Goal: Transaction & Acquisition: Book appointment/travel/reservation

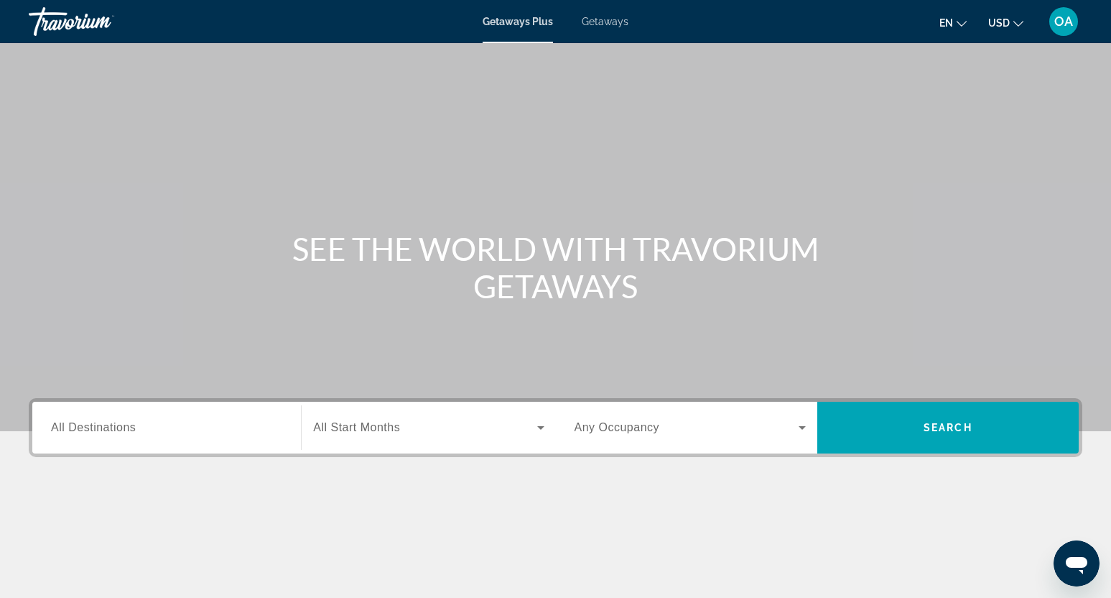
click at [617, 25] on span "Getaways" at bounding box center [605, 21] width 47 height 11
click at [432, 423] on span "Search widget" at bounding box center [424, 427] width 223 height 17
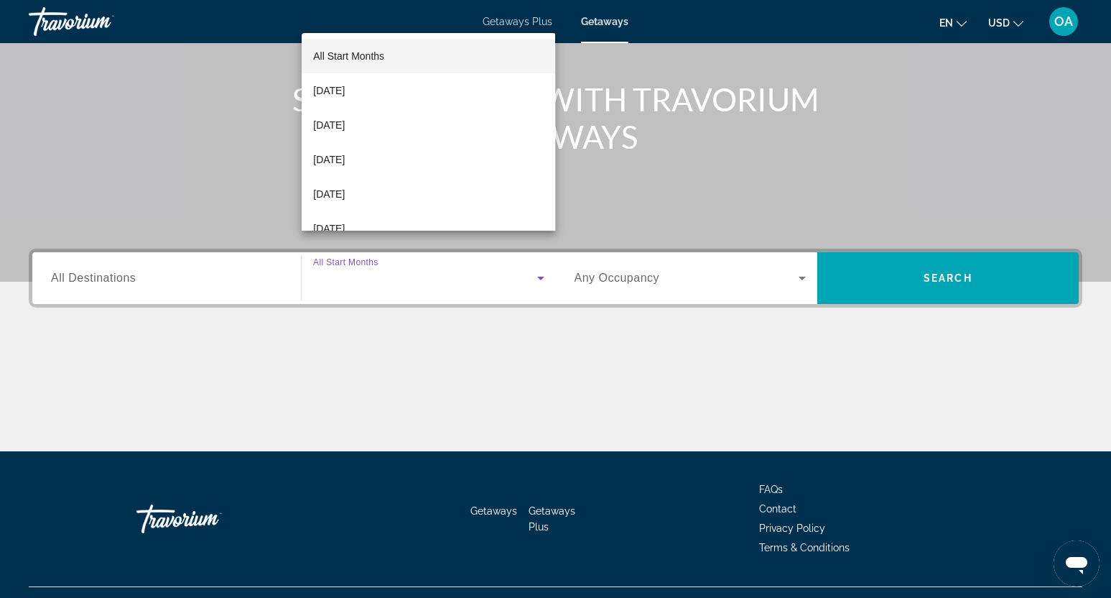
scroll to position [179, 0]
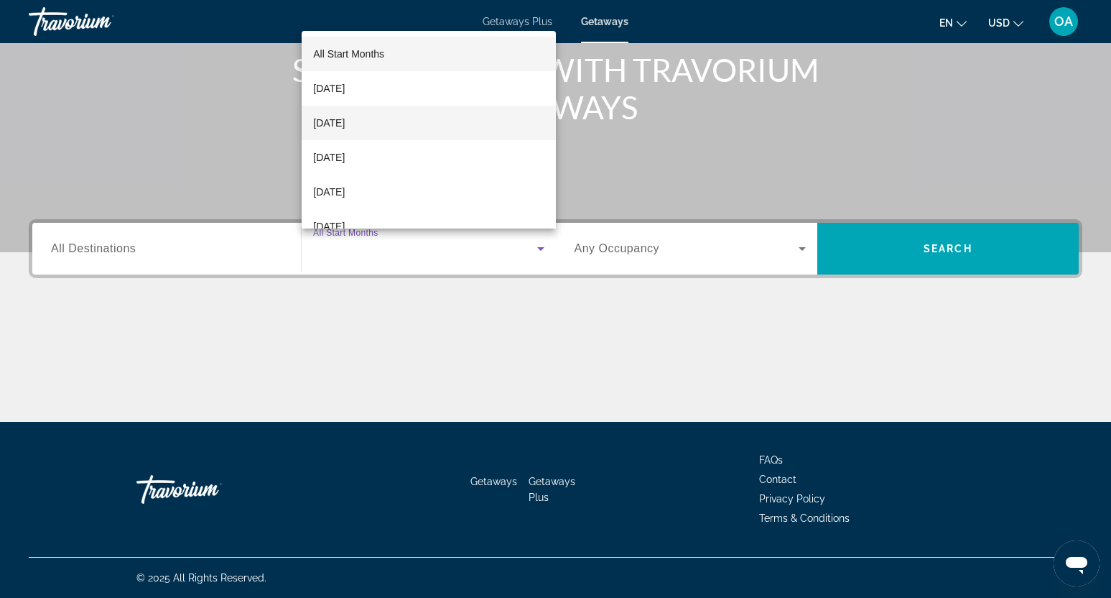
click at [345, 119] on span "November 2025" at bounding box center [329, 122] width 32 height 17
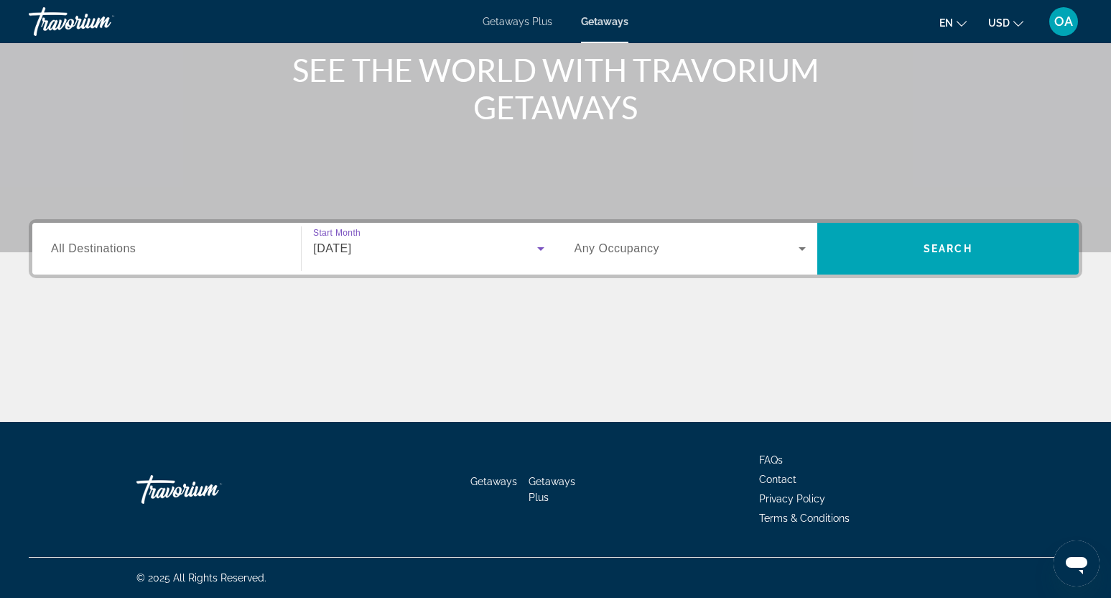
click at [120, 265] on div "Search widget" at bounding box center [166, 248] width 231 height 41
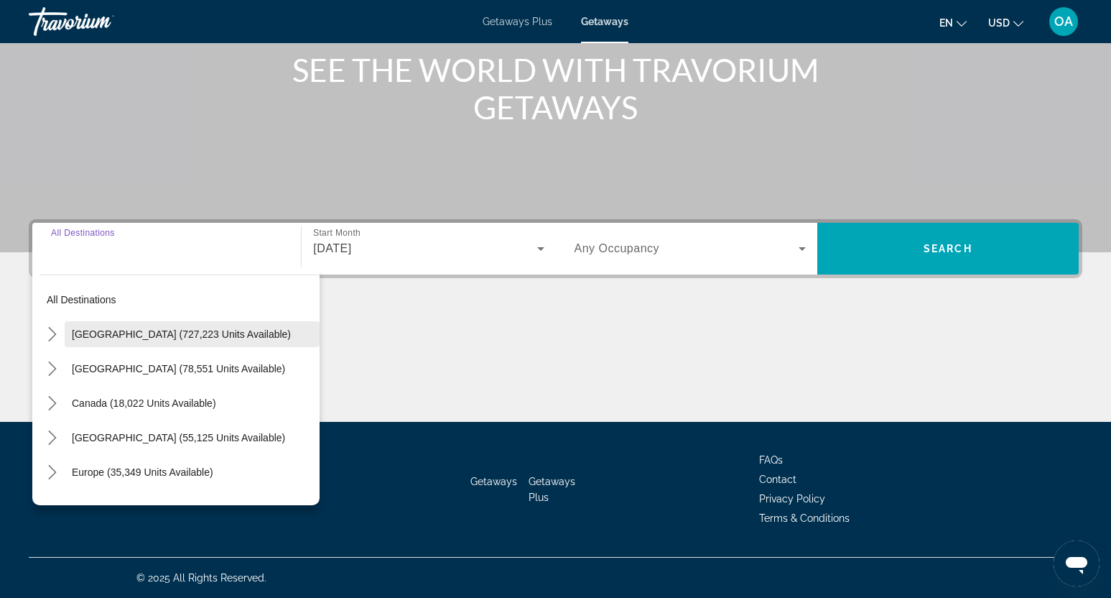
click at [137, 338] on span "United States (727,223 units available)" at bounding box center [181, 333] width 219 height 11
type input "**********"
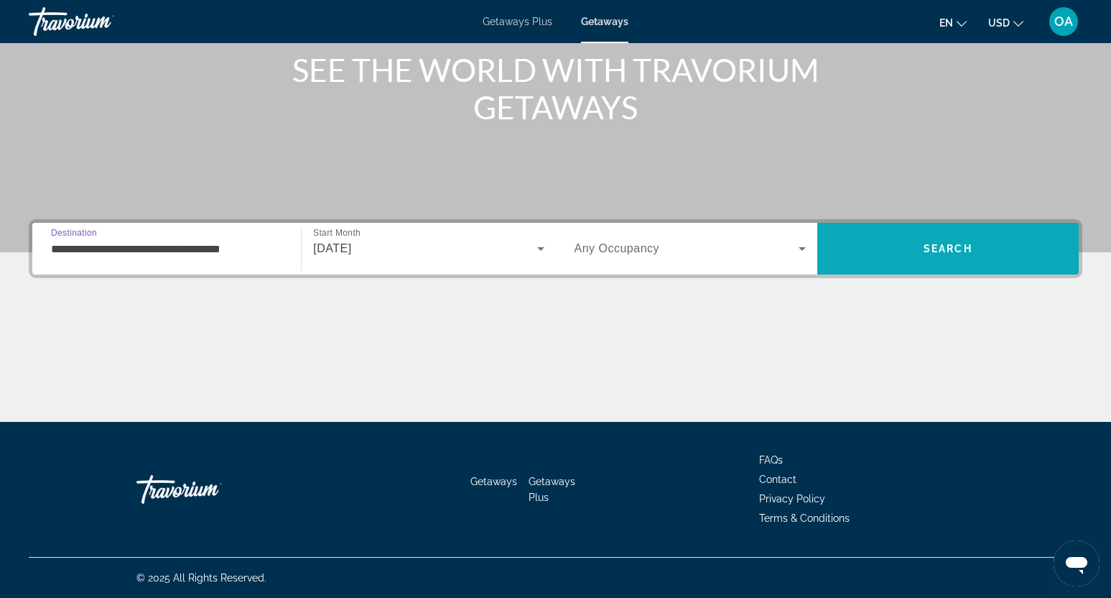
click at [945, 243] on span "Search" at bounding box center [948, 248] width 49 height 11
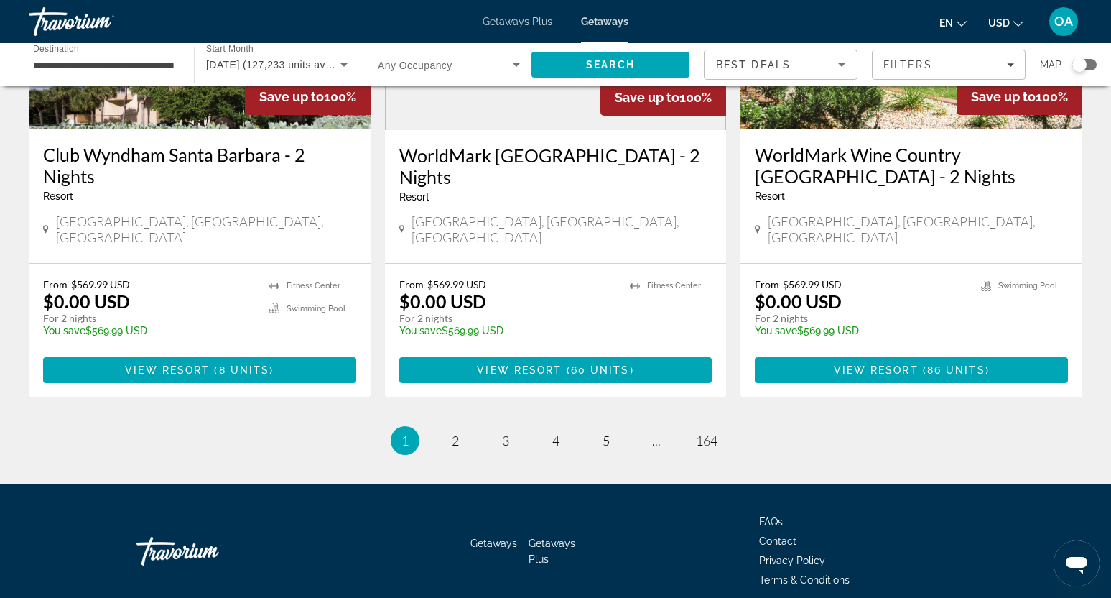
scroll to position [1813, 0]
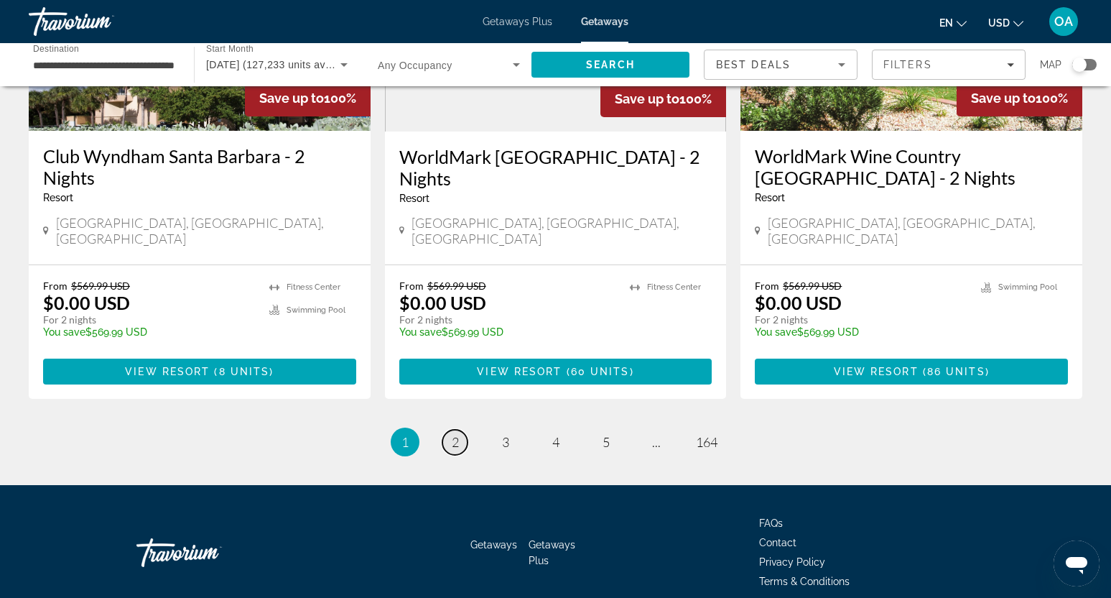
click at [456, 434] on span "2" at bounding box center [455, 442] width 7 height 16
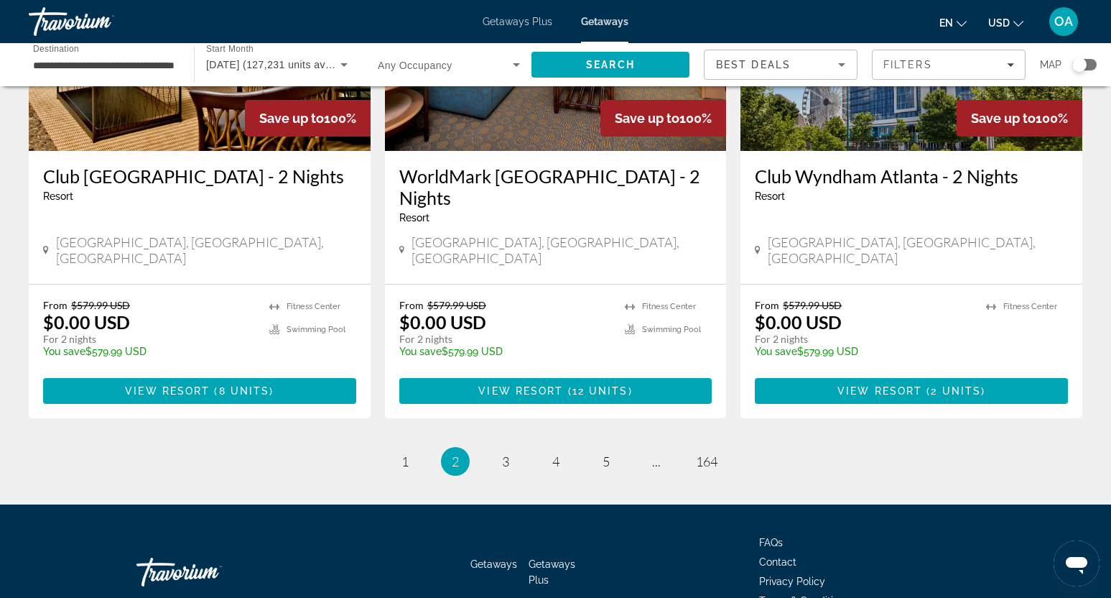
scroll to position [1814, 0]
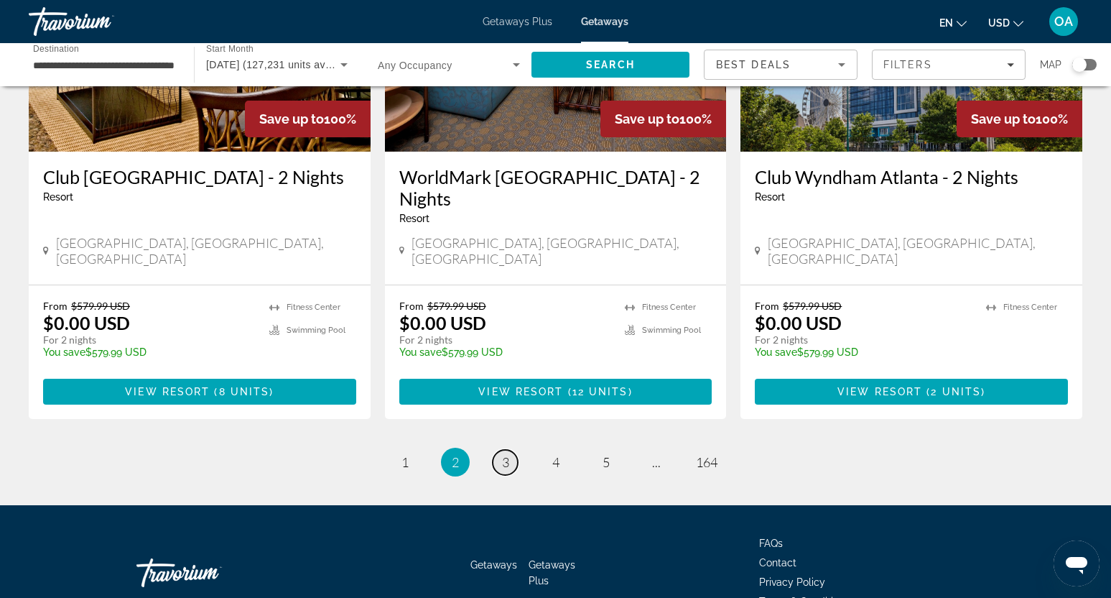
click at [505, 454] on span "3" at bounding box center [505, 462] width 7 height 16
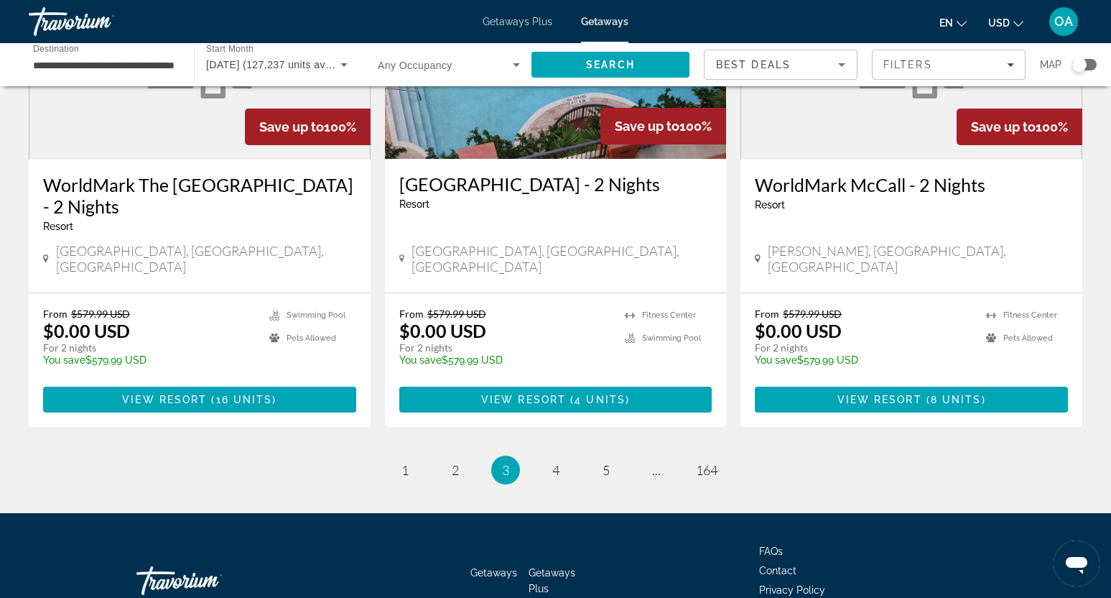
scroll to position [1786, 0]
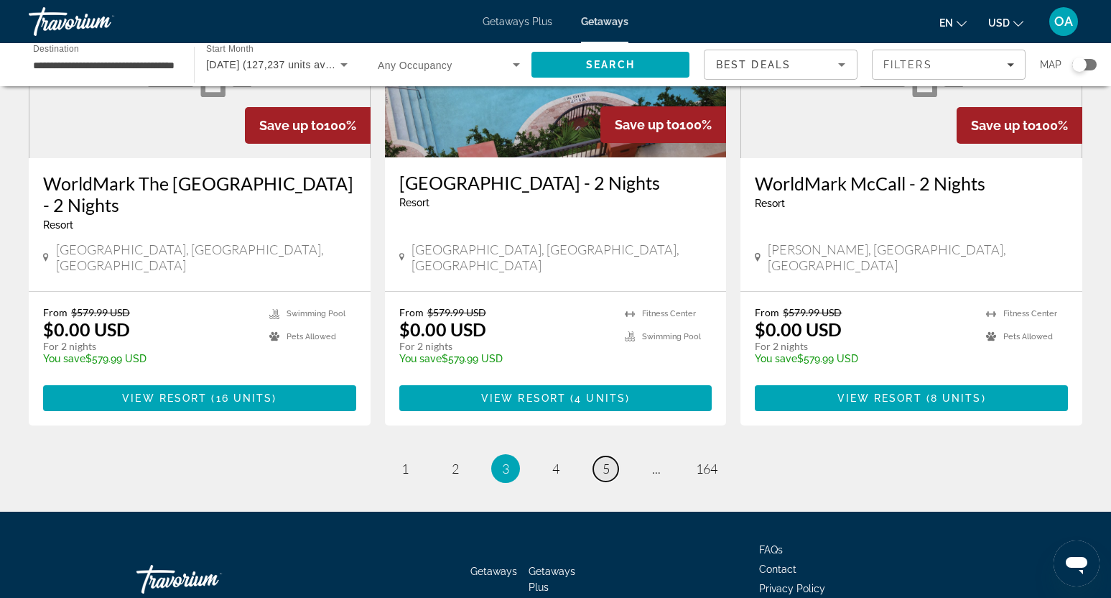
click at [603, 460] on span "5" at bounding box center [606, 468] width 7 height 16
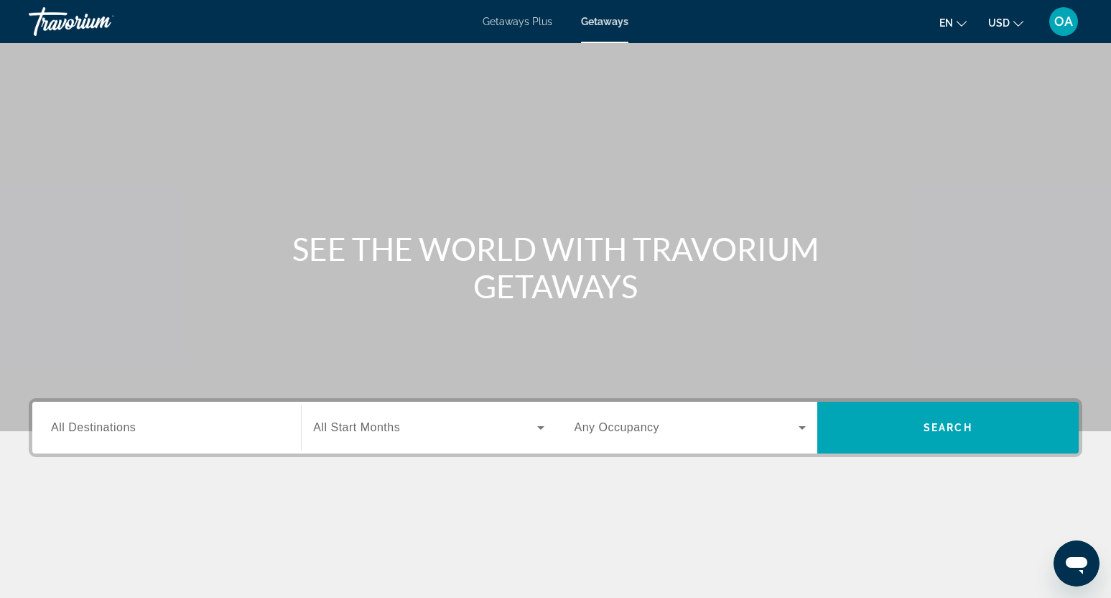
click at [152, 430] on input "Destination All Destinations" at bounding box center [166, 427] width 231 height 17
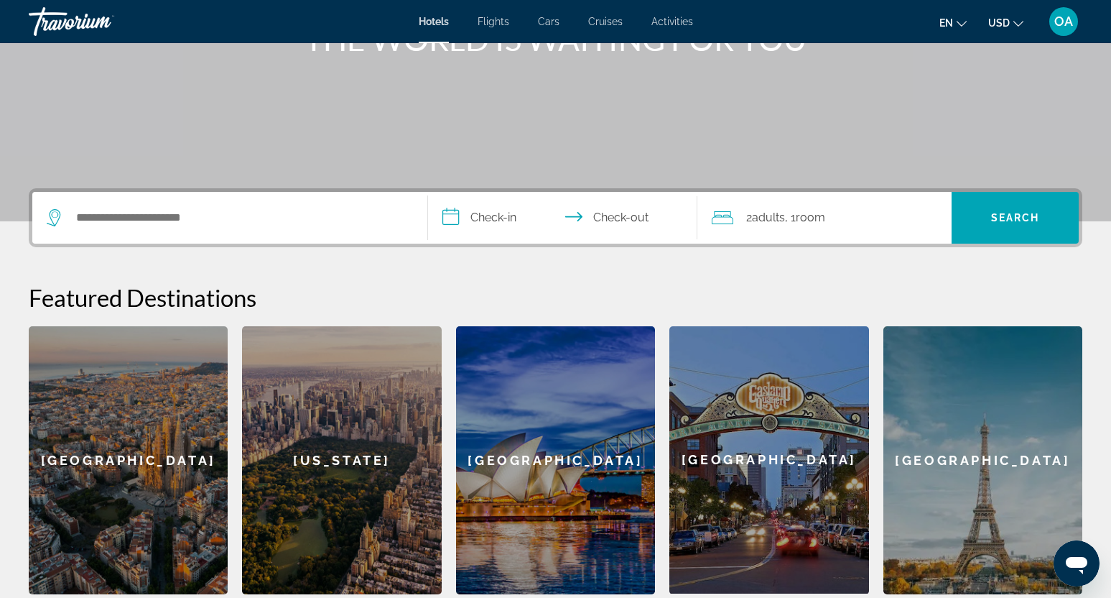
scroll to position [193, 0]
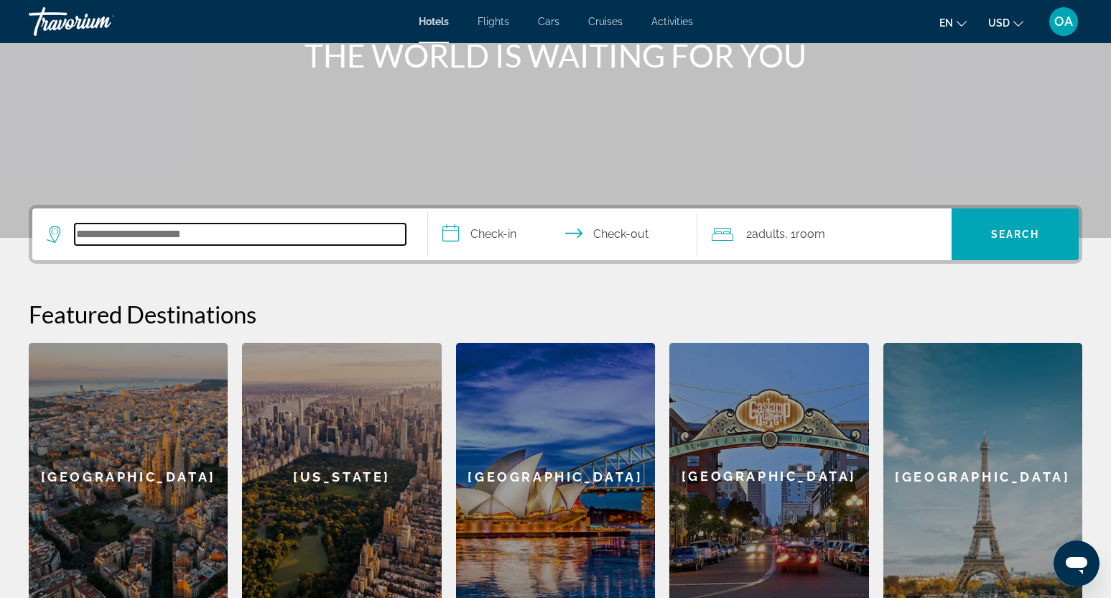
click at [187, 237] on input "Search hotel destination" at bounding box center [240, 234] width 331 height 22
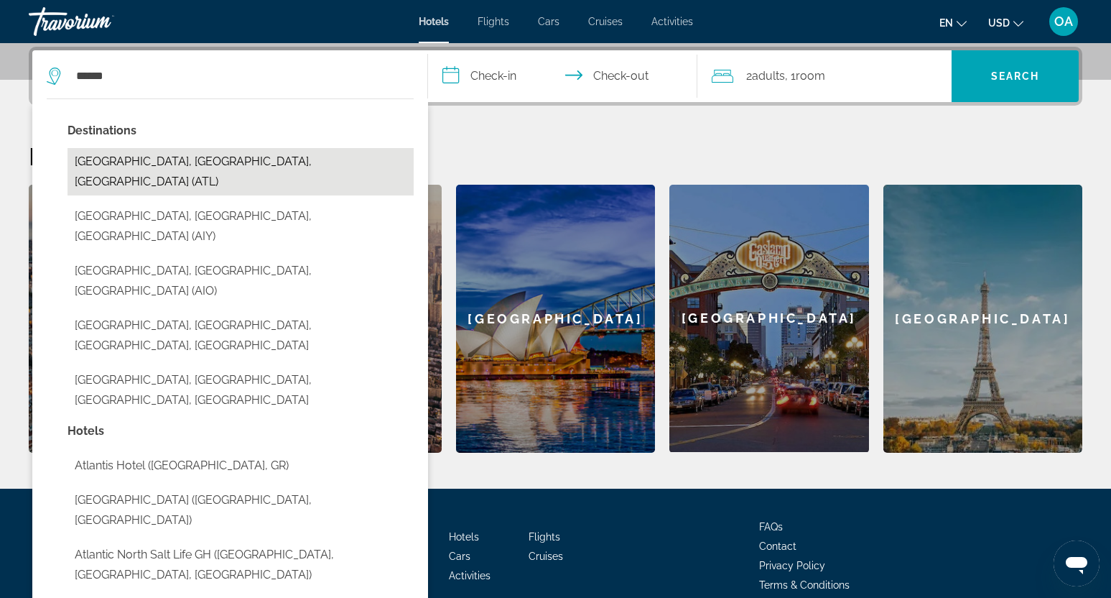
click at [169, 171] on button "[GEOGRAPHIC_DATA], [GEOGRAPHIC_DATA], [GEOGRAPHIC_DATA] (ATL)" at bounding box center [241, 171] width 346 height 47
type input "**********"
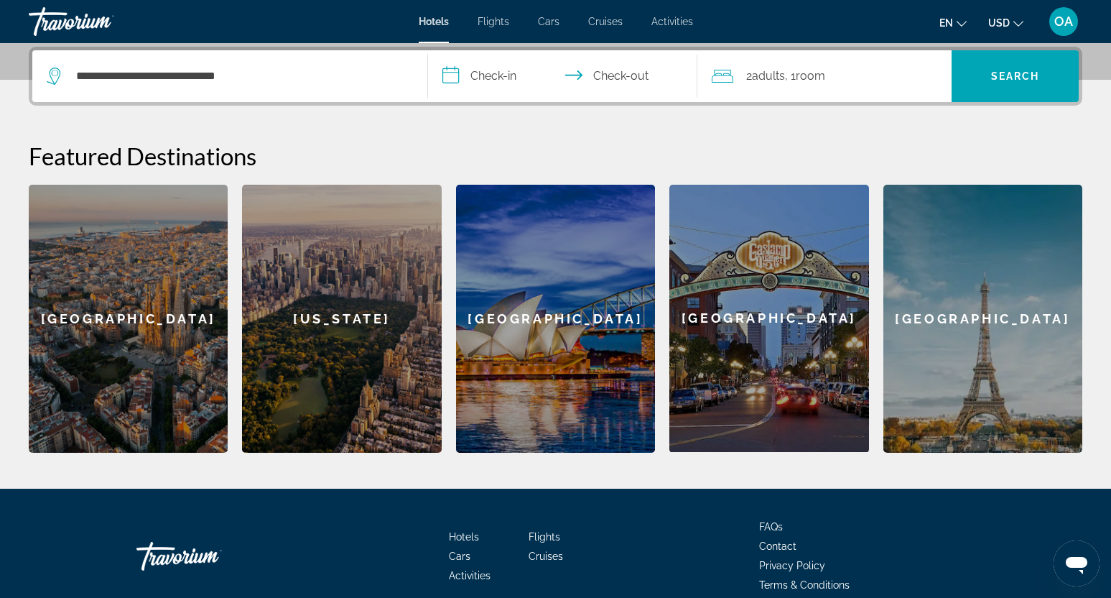
click at [495, 79] on input "**********" at bounding box center [565, 78] width 274 height 56
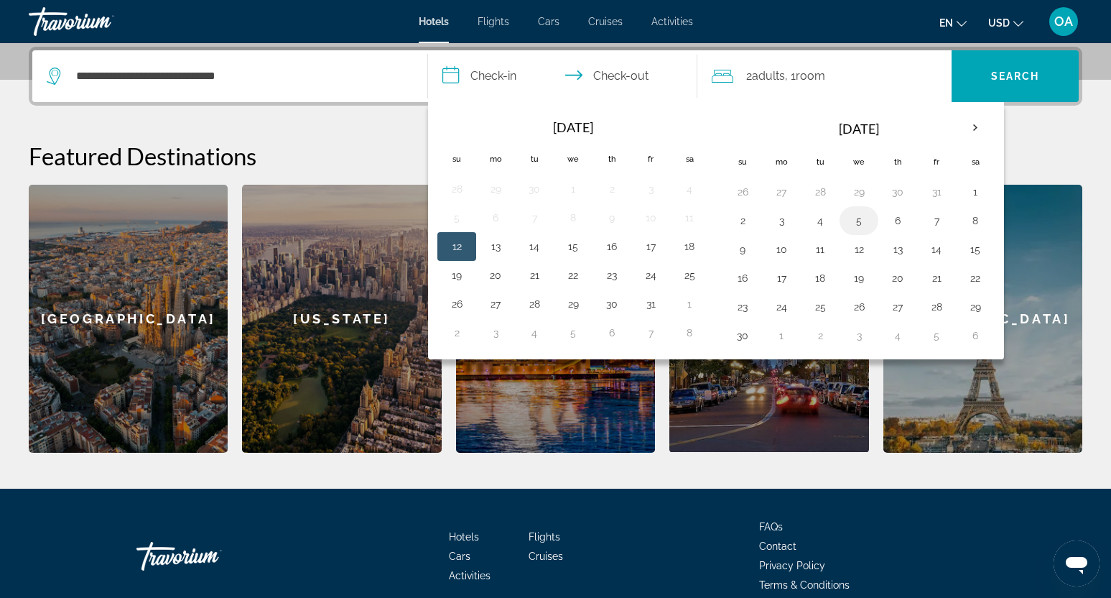
click at [856, 223] on button "5" at bounding box center [858, 220] width 23 height 20
click at [939, 219] on button "7" at bounding box center [936, 220] width 23 height 20
type input "**********"
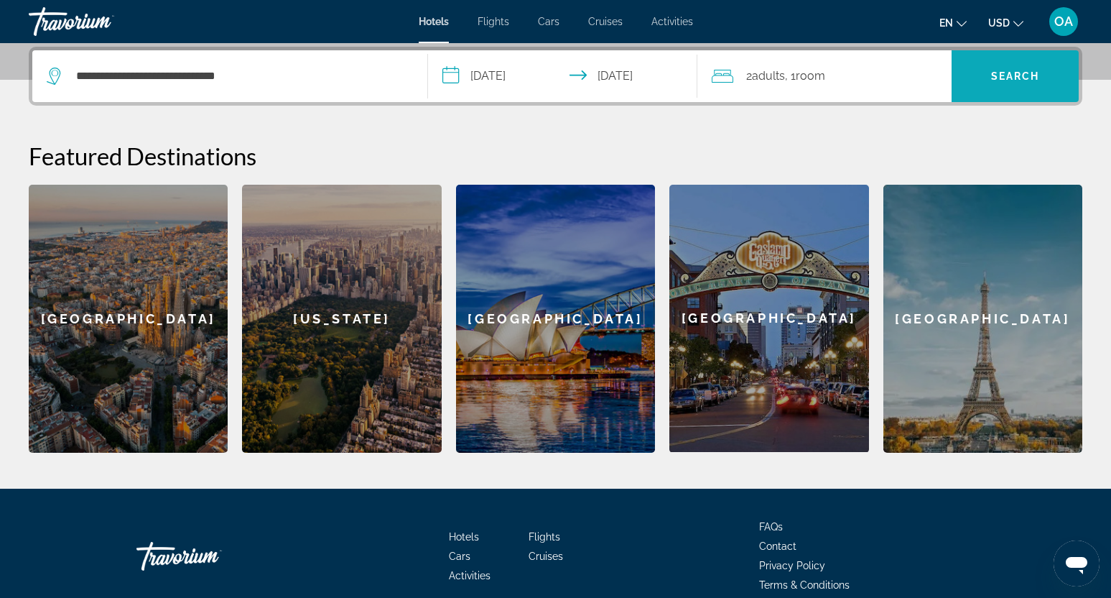
click at [1016, 75] on span "Search" at bounding box center [1015, 75] width 49 height 11
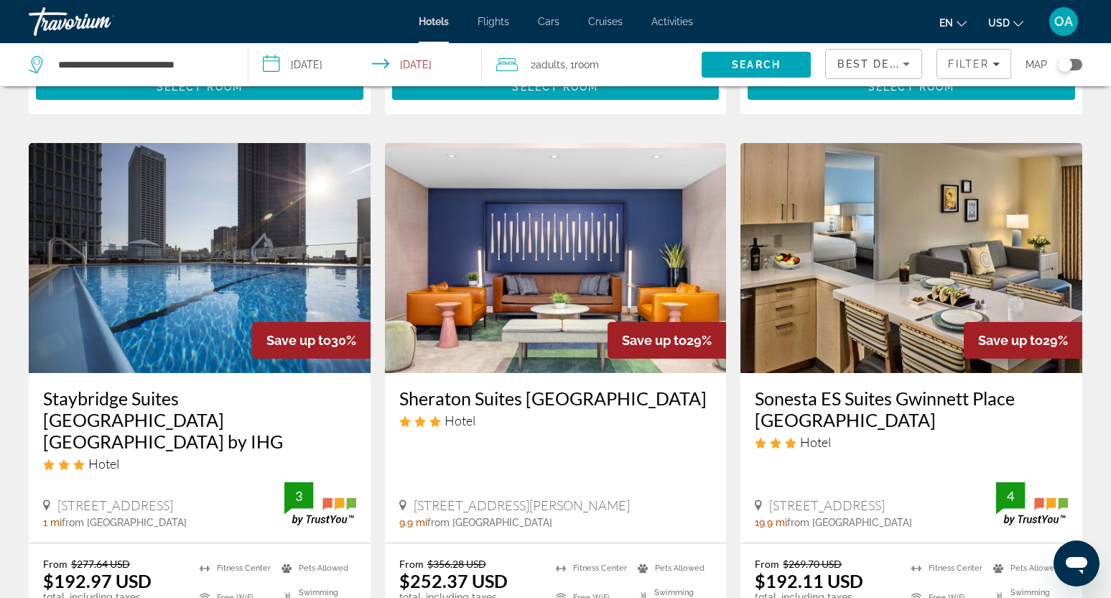
scroll to position [1681, 0]
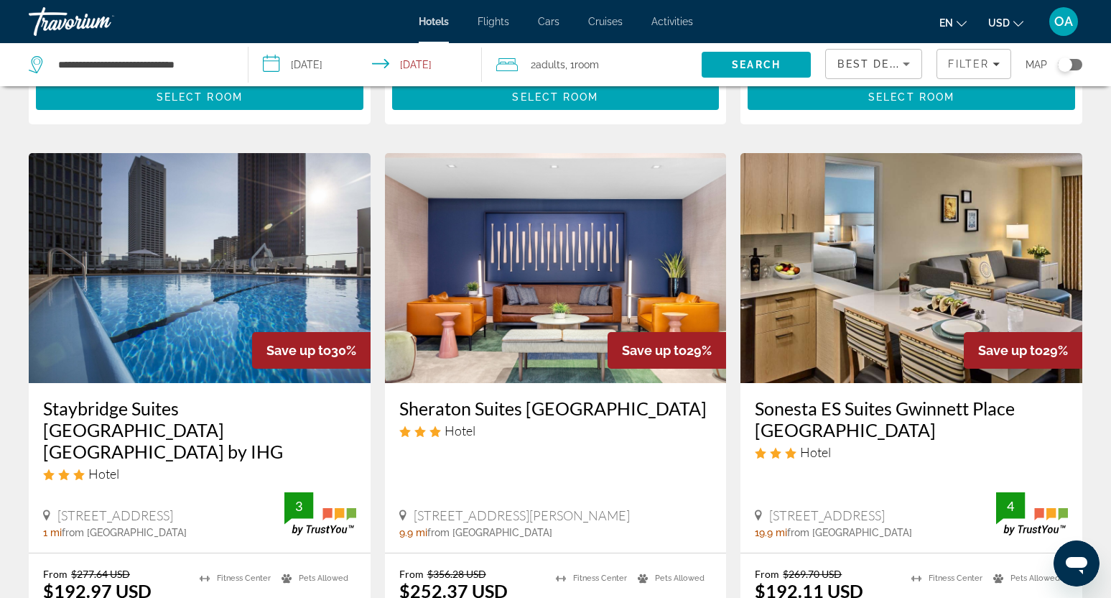
click at [182, 271] on img "Main content" at bounding box center [200, 268] width 342 height 230
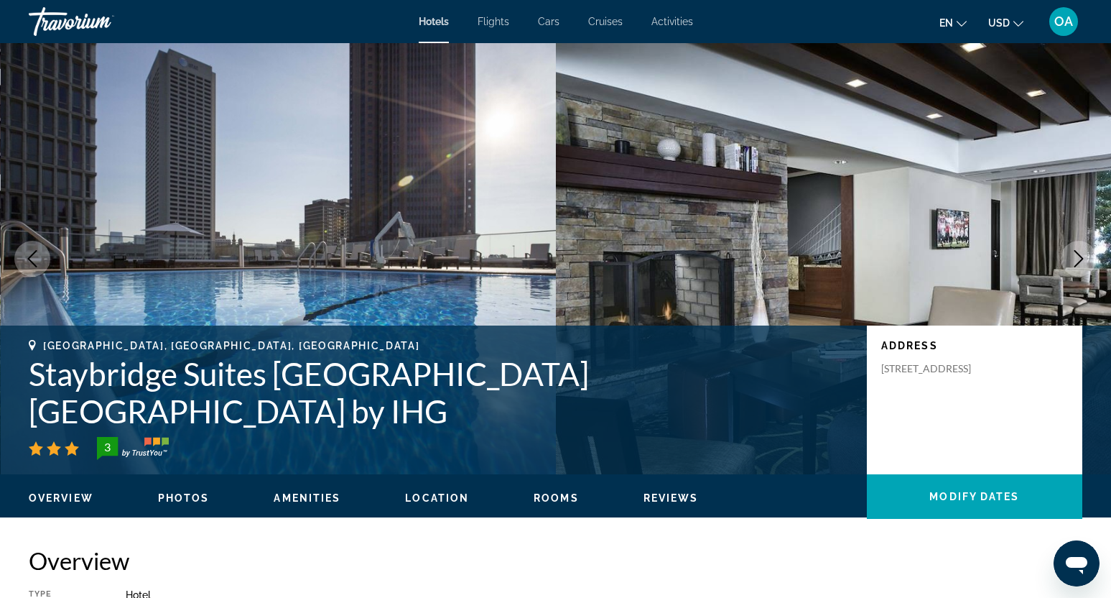
click at [1079, 252] on icon "Next image" at bounding box center [1078, 258] width 17 height 17
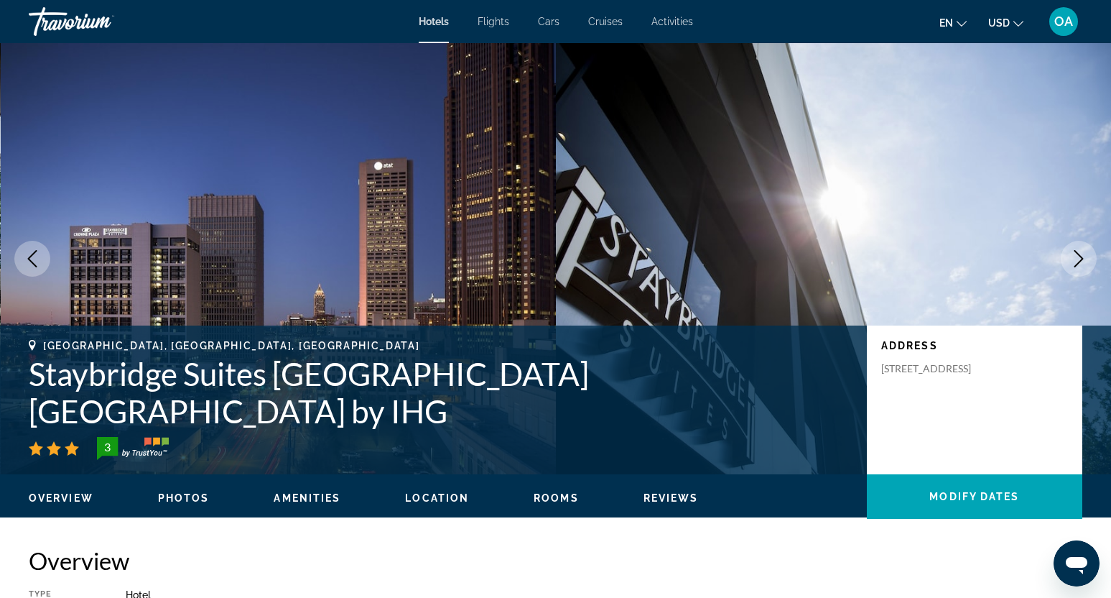
click at [1079, 252] on icon "Next image" at bounding box center [1078, 258] width 17 height 17
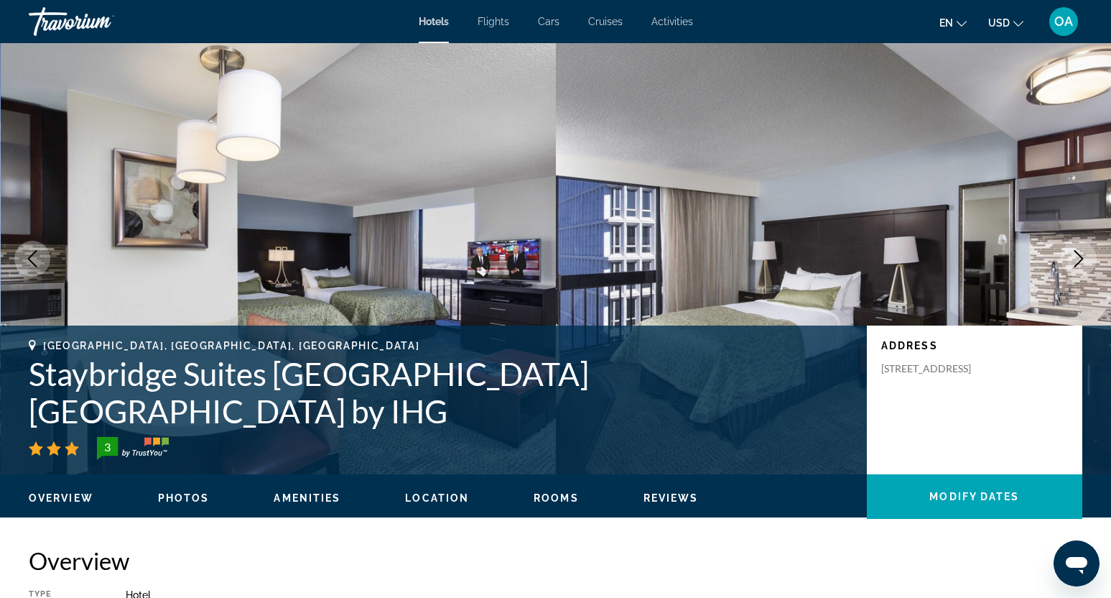
click at [1079, 252] on icon "Next image" at bounding box center [1078, 258] width 17 height 17
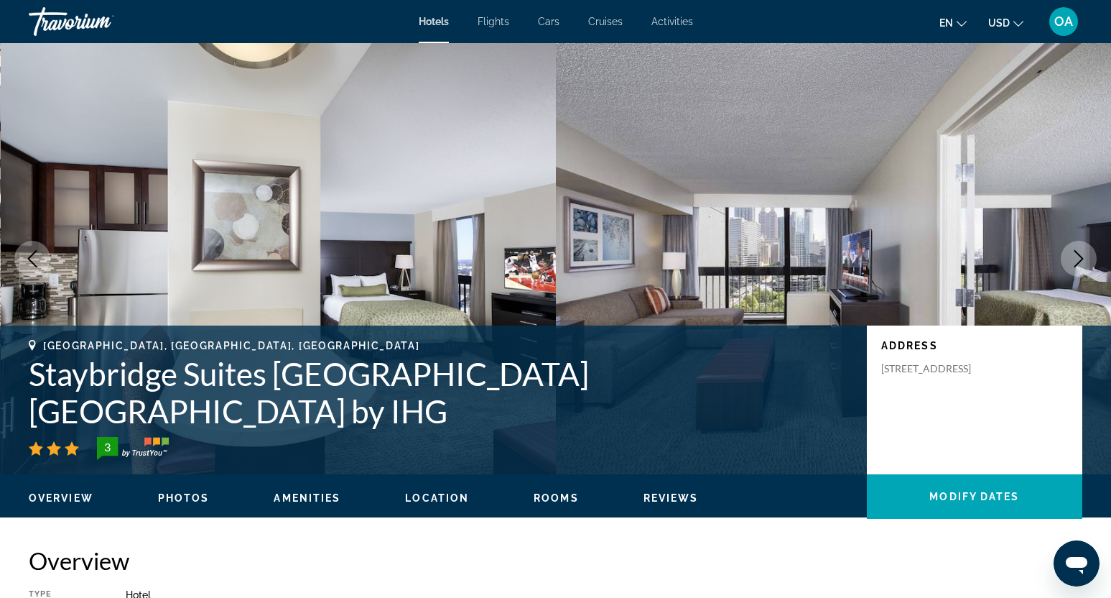
click at [1079, 252] on icon "Next image" at bounding box center [1078, 258] width 17 height 17
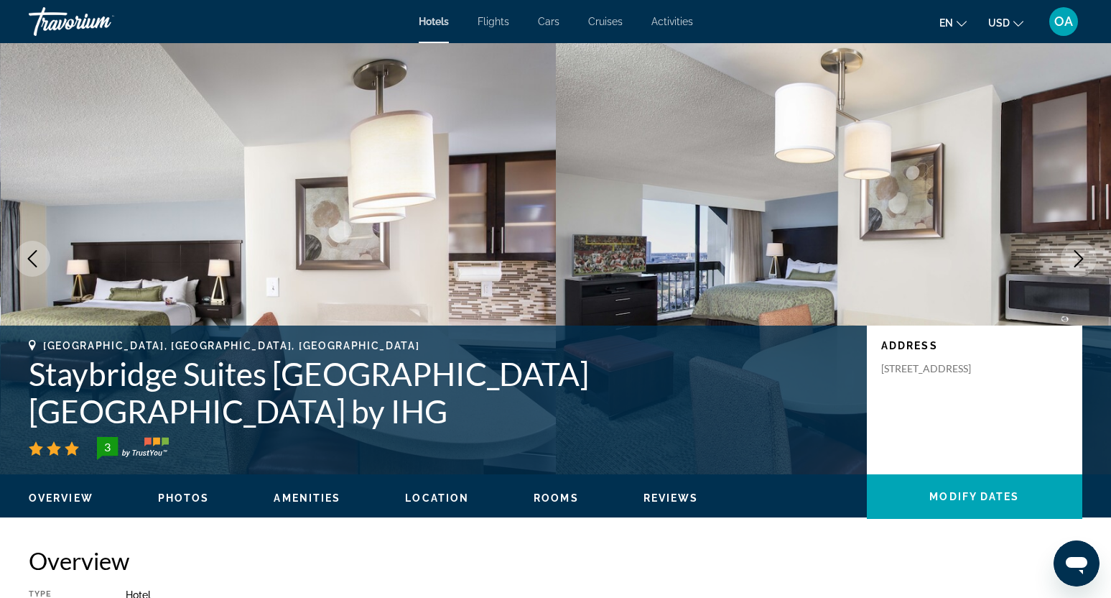
click at [1079, 252] on icon "Next image" at bounding box center [1078, 258] width 17 height 17
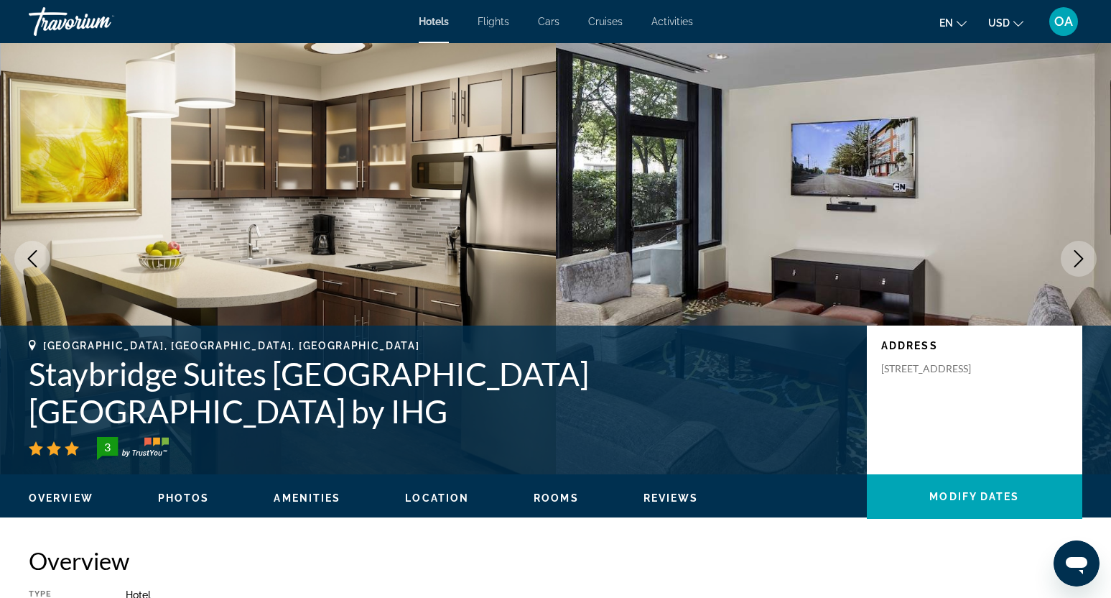
click at [1079, 252] on icon "Next image" at bounding box center [1078, 258] width 17 height 17
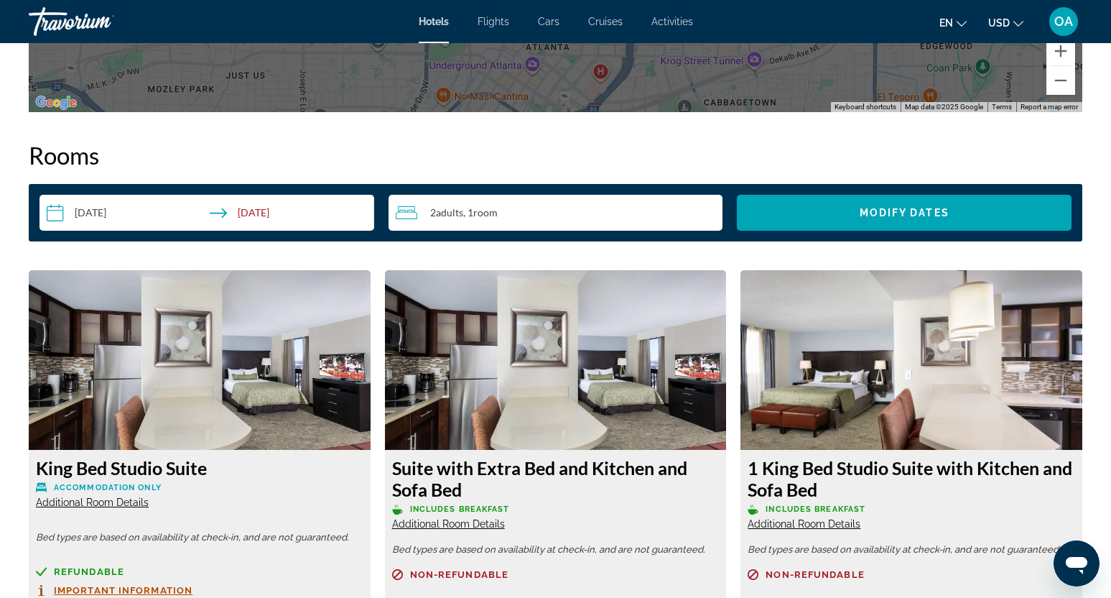
scroll to position [1767, 0]
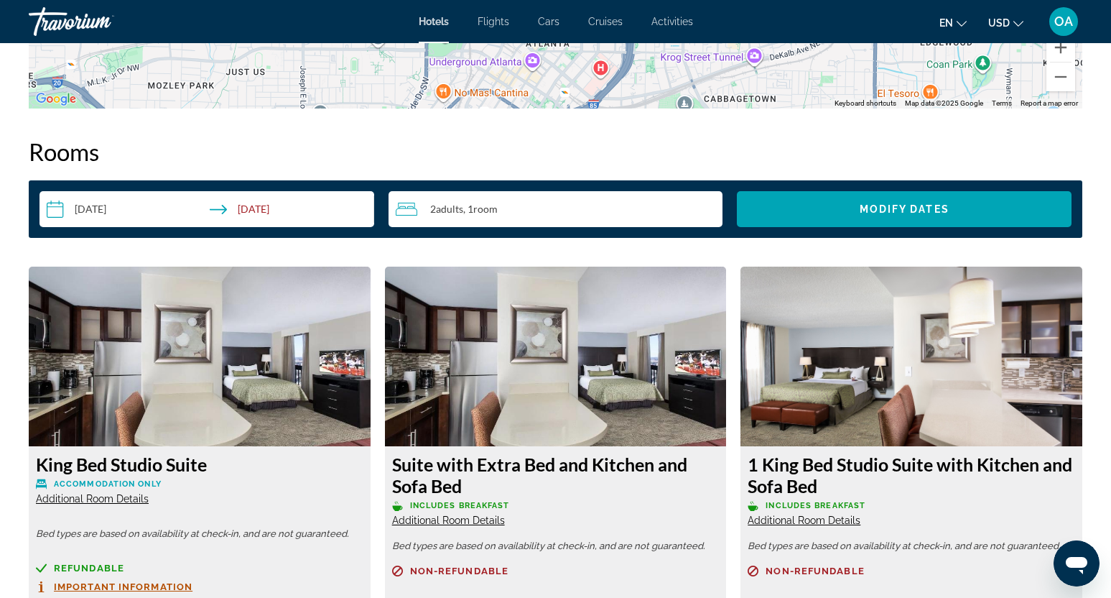
click at [256, 215] on input "**********" at bounding box center [209, 211] width 340 height 40
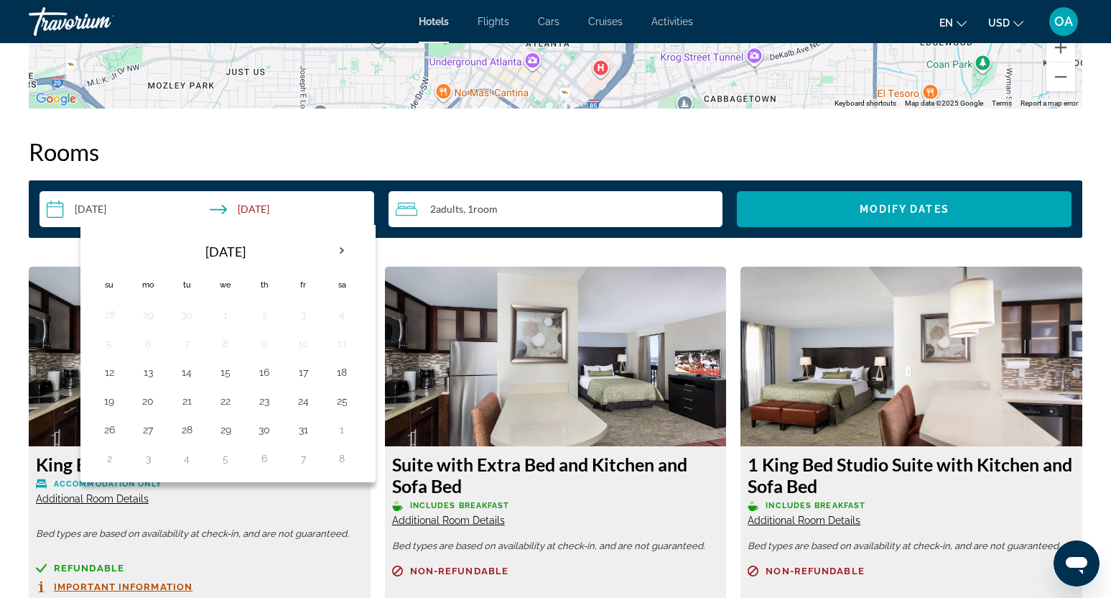
click at [98, 208] on input "**********" at bounding box center [209, 211] width 340 height 40
click at [338, 254] on th "Next month" at bounding box center [341, 251] width 39 height 32
click at [149, 348] on button "3" at bounding box center [147, 343] width 23 height 20
click at [312, 346] on button "7" at bounding box center [303, 343] width 23 height 20
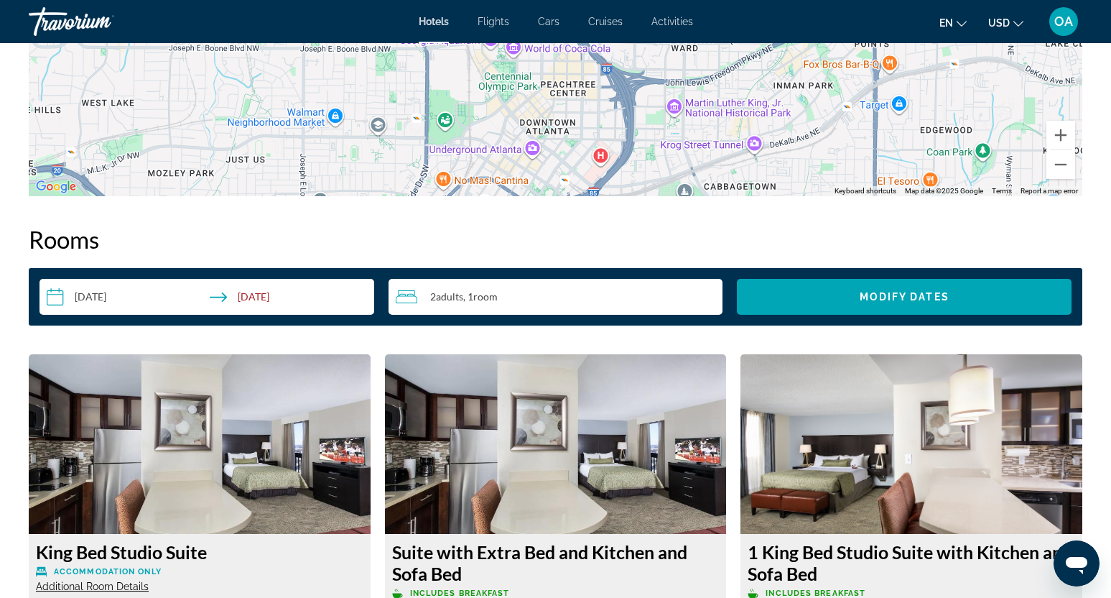
scroll to position [1692, 0]
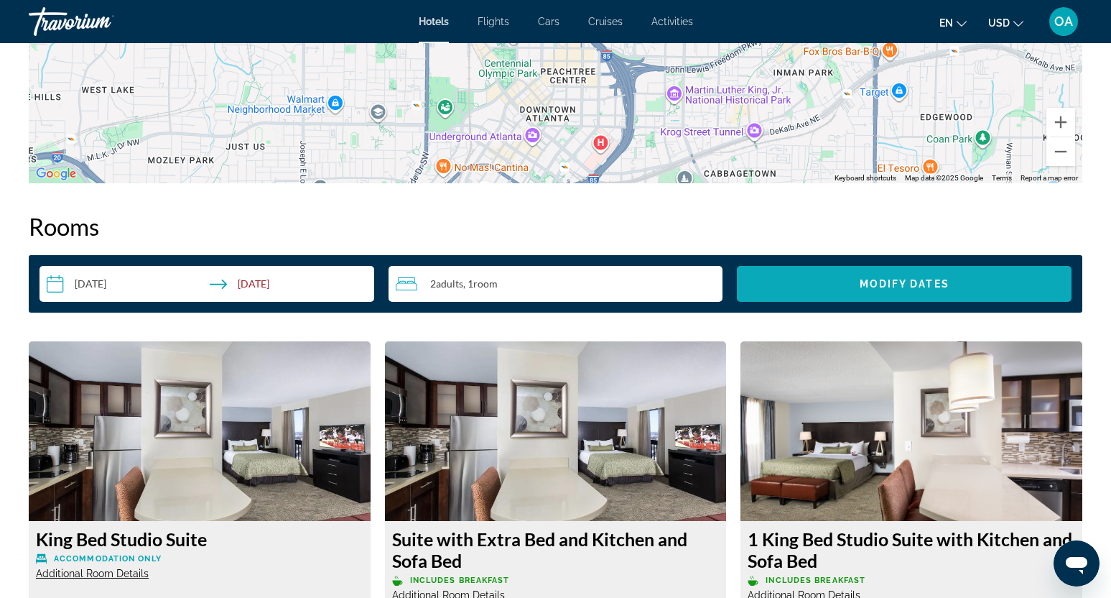
click at [832, 276] on span "Search widget" at bounding box center [904, 283] width 335 height 34
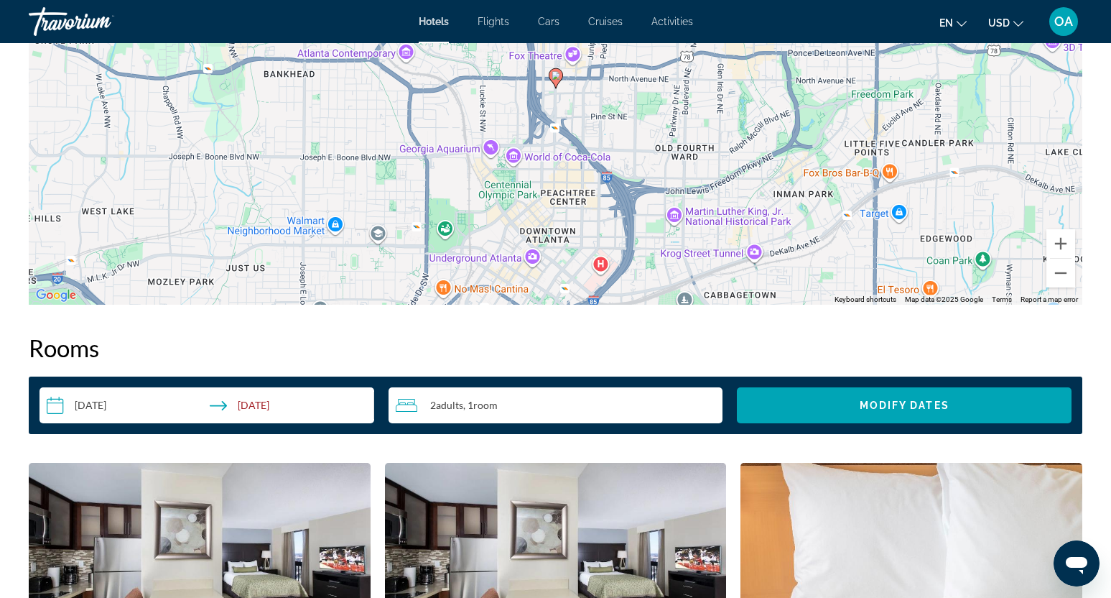
scroll to position [1570, 0]
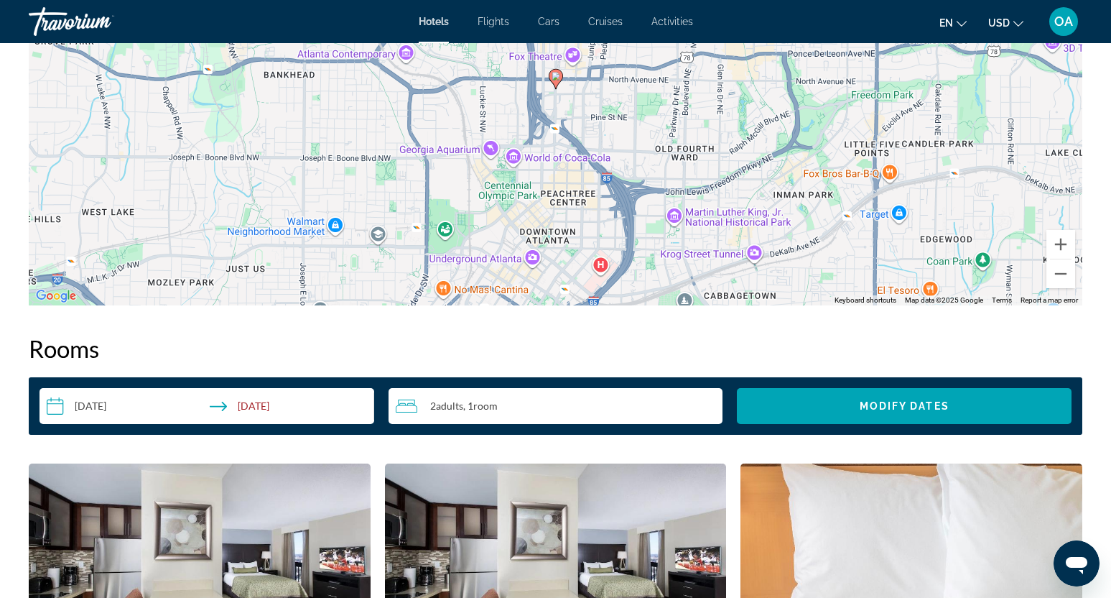
click at [116, 410] on input "**********" at bounding box center [209, 408] width 340 height 40
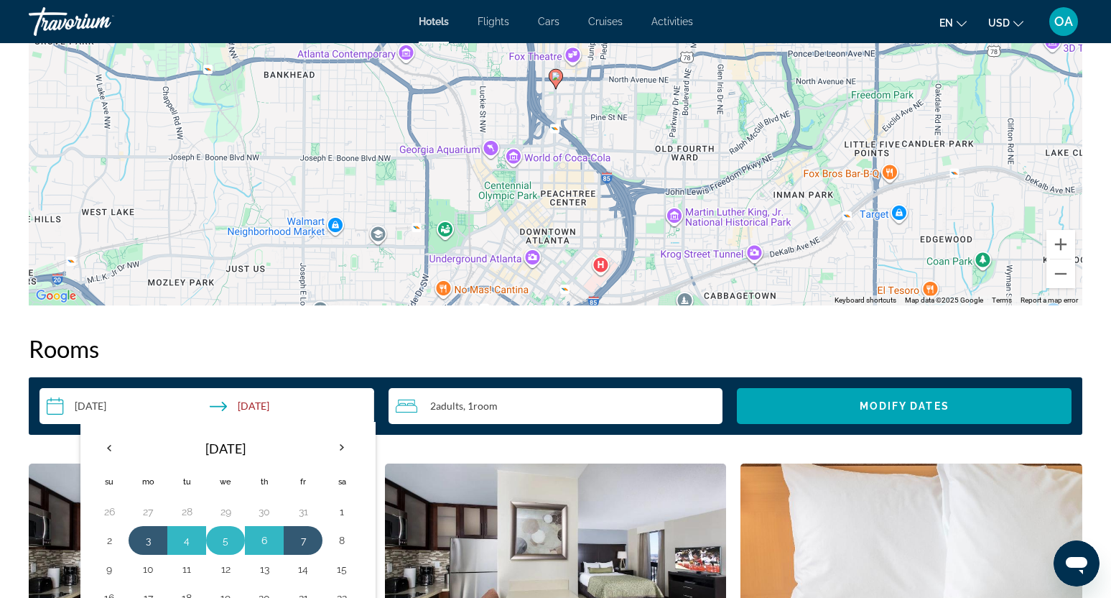
click at [225, 541] on button "5" at bounding box center [225, 540] width 23 height 20
click at [303, 540] on button "7" at bounding box center [303, 540] width 23 height 20
type input "**********"
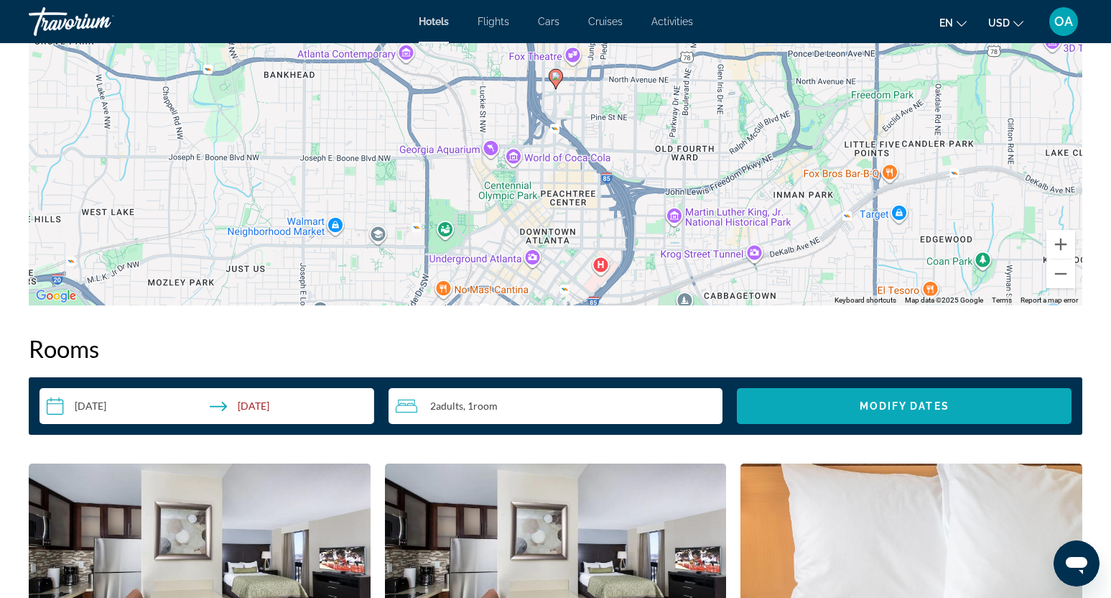
click at [896, 401] on span "Modify Dates" at bounding box center [905, 405] width 90 height 11
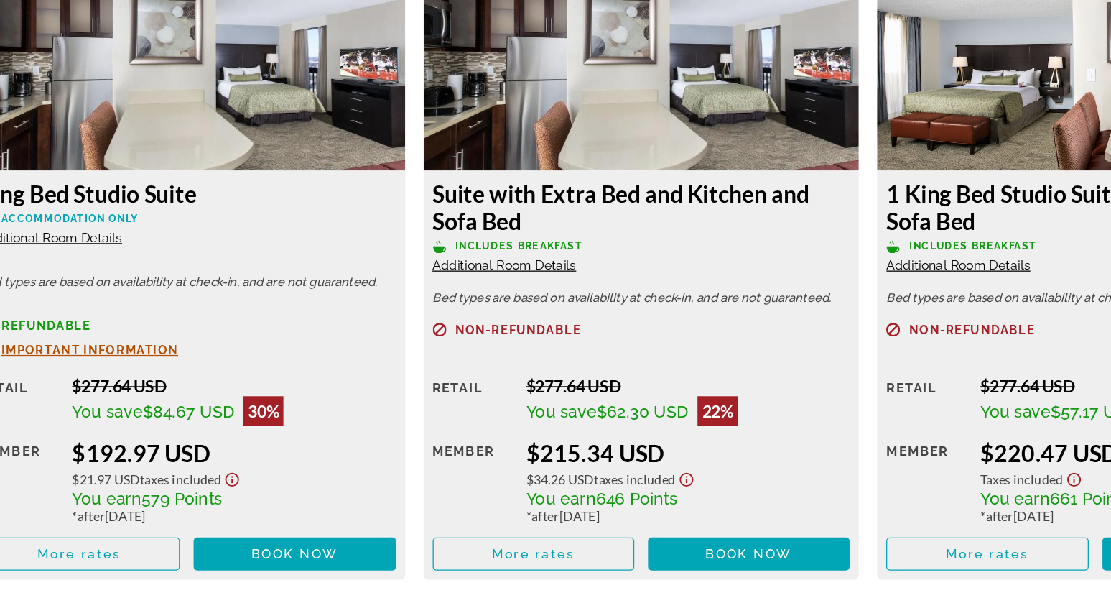
scroll to position [1951, 0]
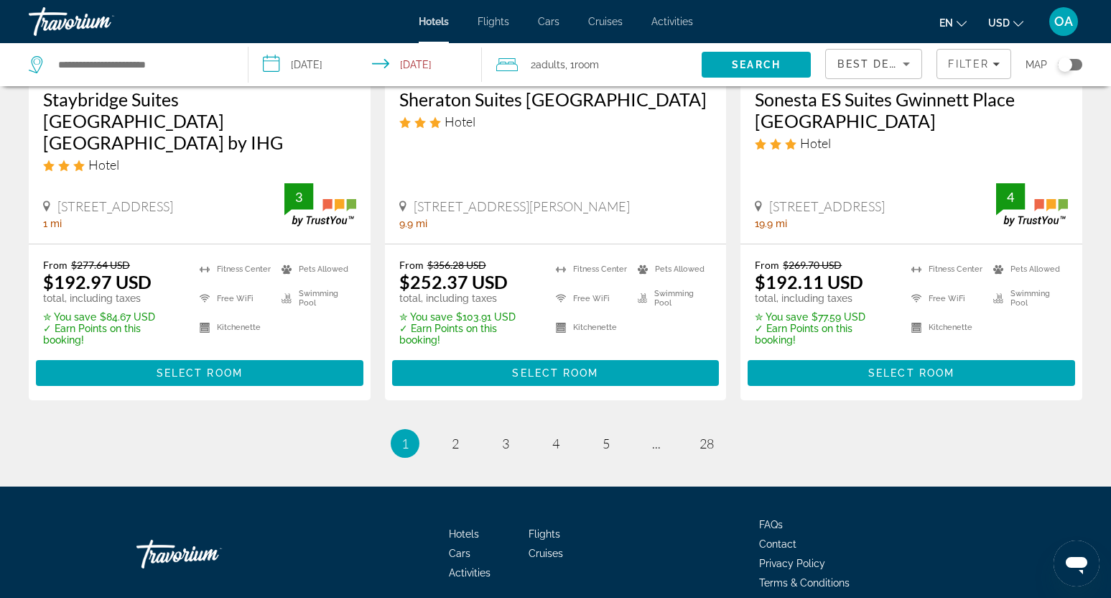
scroll to position [1989, 0]
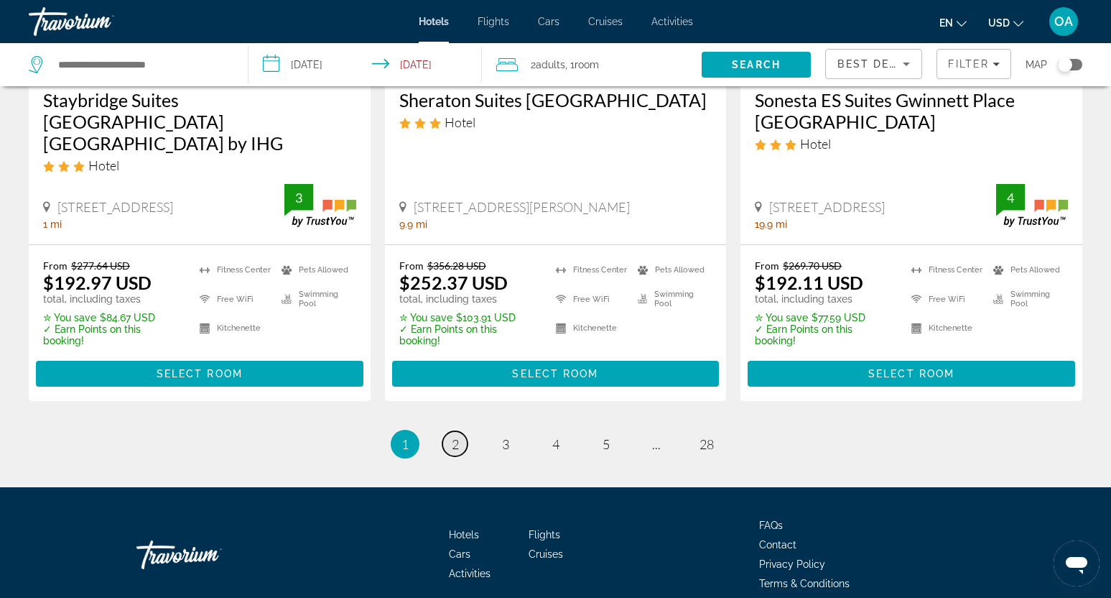
click at [456, 436] on span "2" at bounding box center [455, 444] width 7 height 16
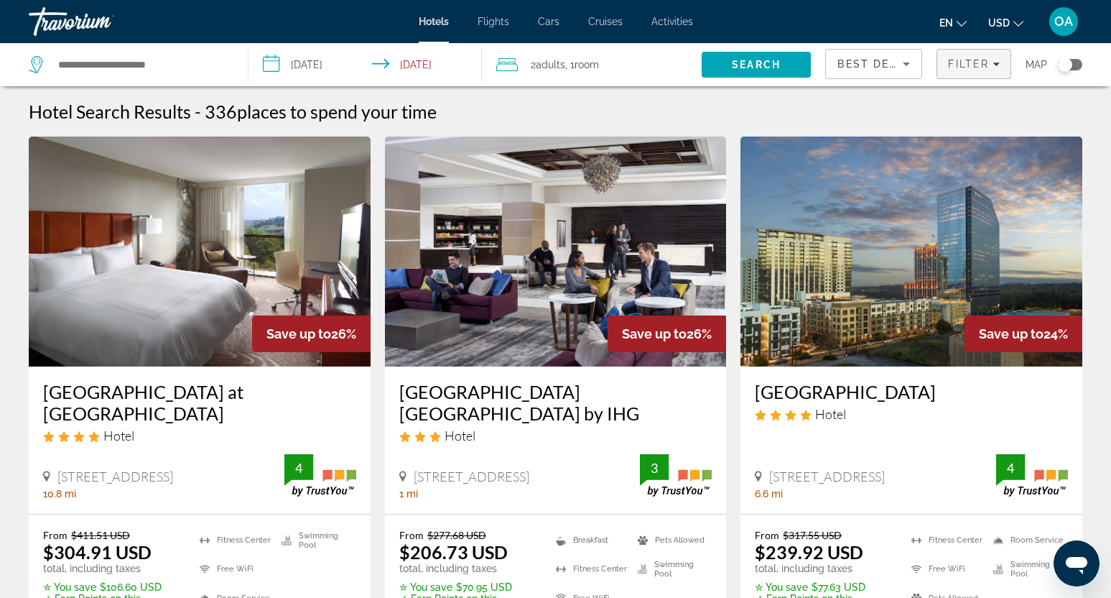
click at [970, 57] on span "Filters" at bounding box center [973, 64] width 73 height 34
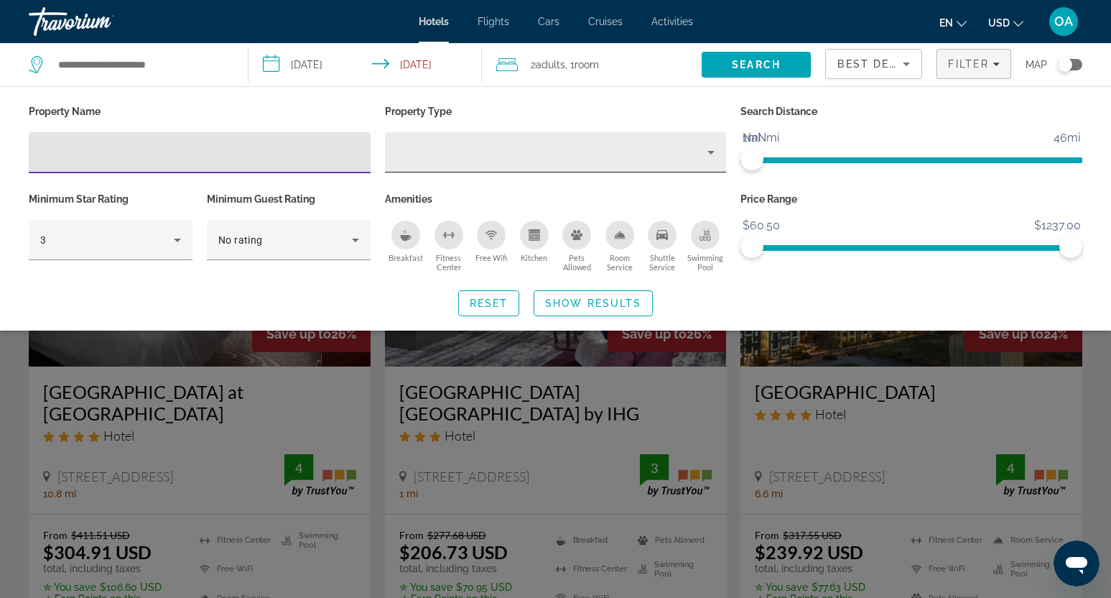
click at [704, 146] on icon "Property type" at bounding box center [710, 152] width 17 height 17
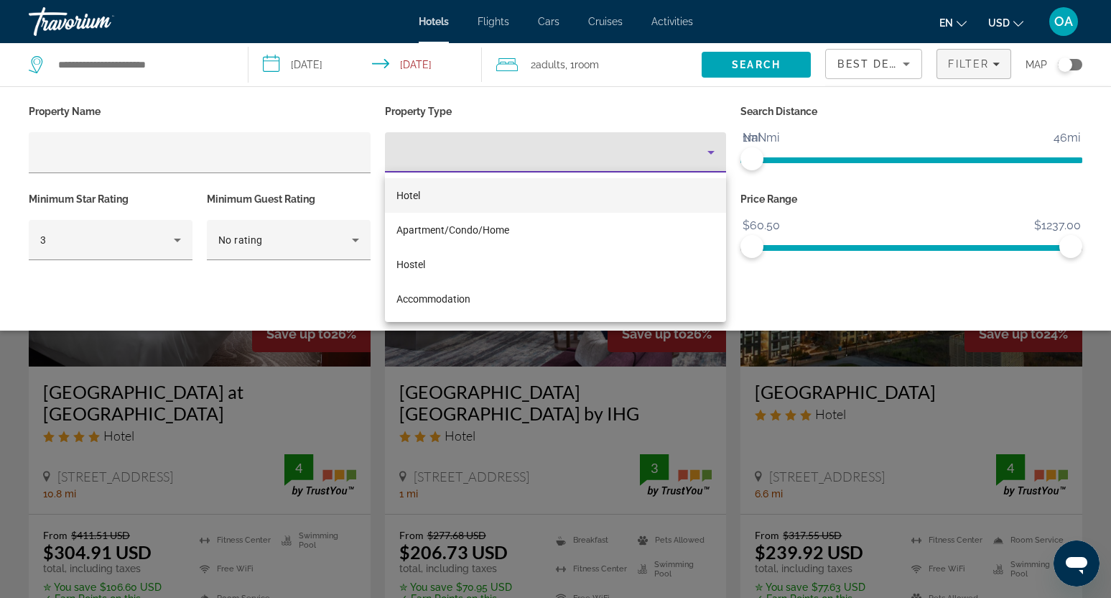
click at [524, 195] on mat-option "Hotel" at bounding box center [556, 195] width 342 height 34
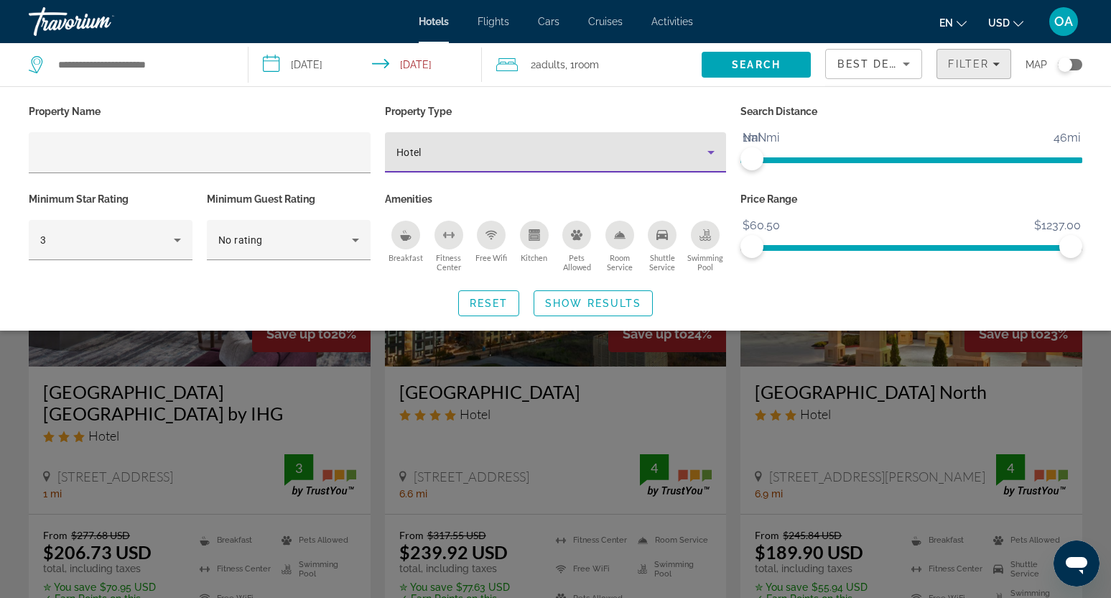
click at [979, 63] on span "Filter" at bounding box center [968, 63] width 41 height 11
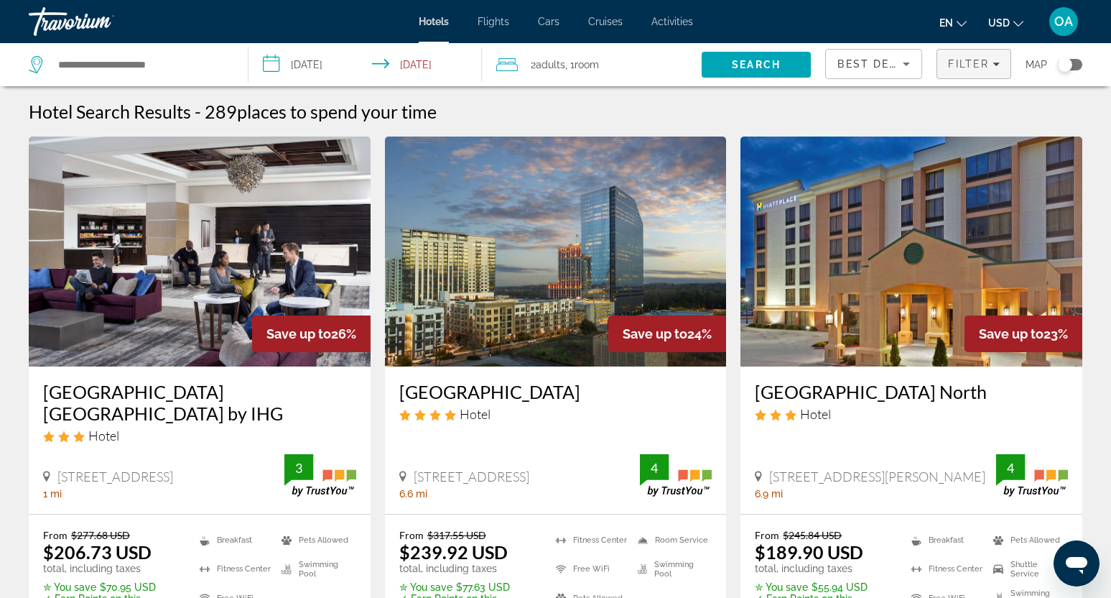
click at [979, 63] on span "Filter" at bounding box center [968, 63] width 41 height 11
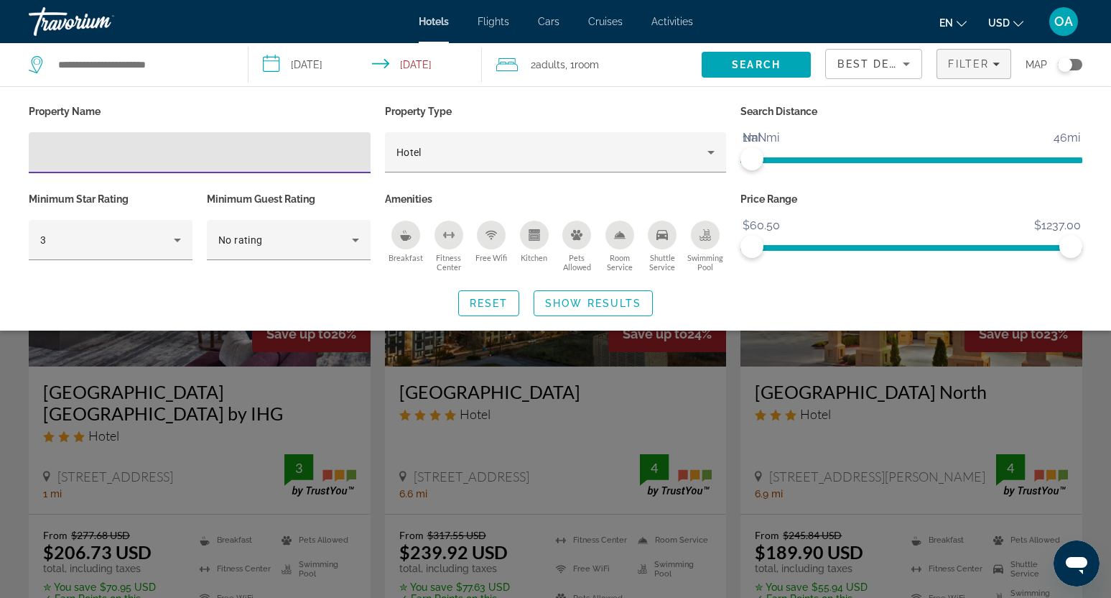
click at [891, 65] on span "Best Deals" at bounding box center [874, 63] width 75 height 11
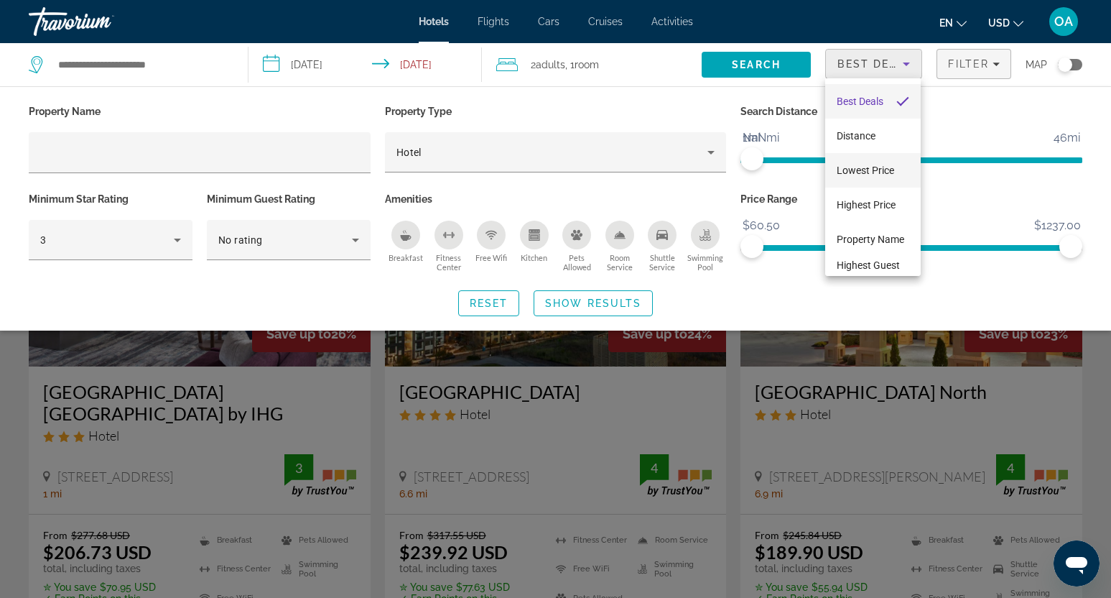
click at [873, 164] on span "Lowest Price" at bounding box center [865, 170] width 57 height 17
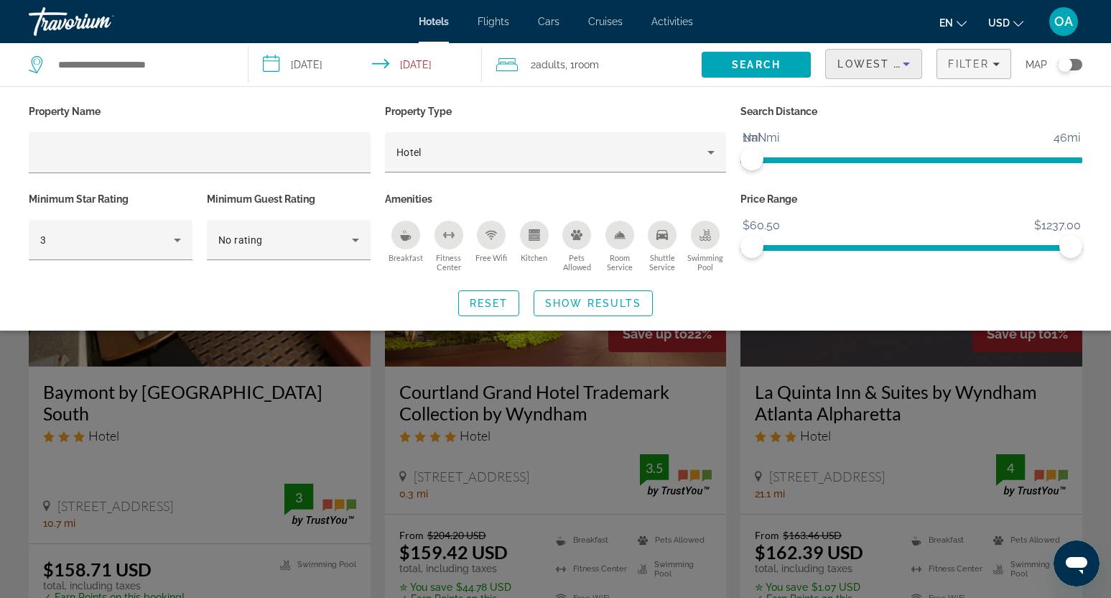
click at [664, 417] on div "Search widget" at bounding box center [555, 406] width 1111 height 382
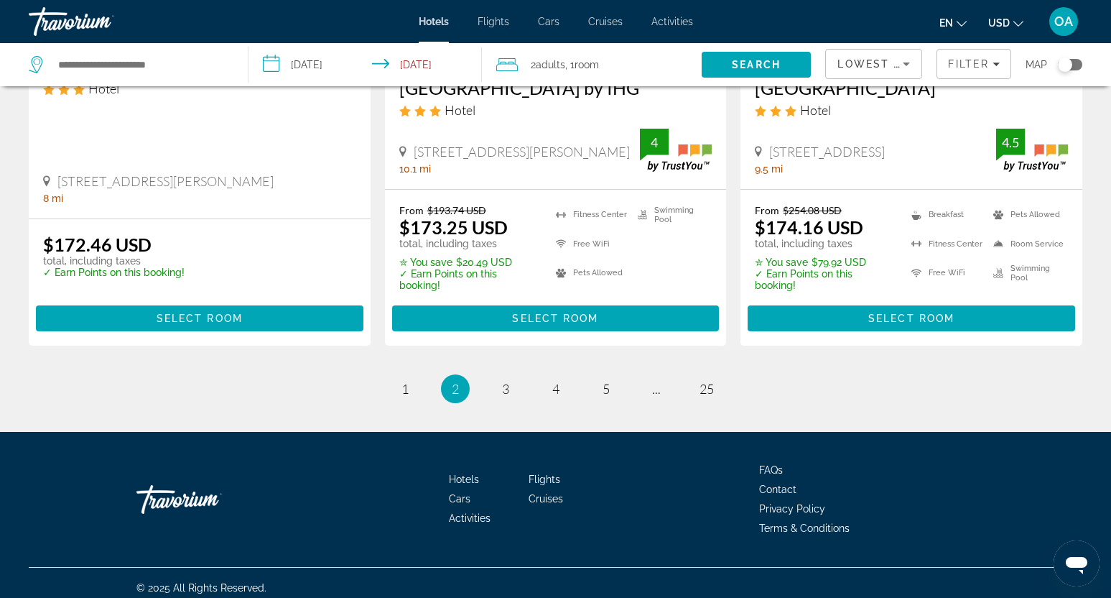
scroll to position [2022, 0]
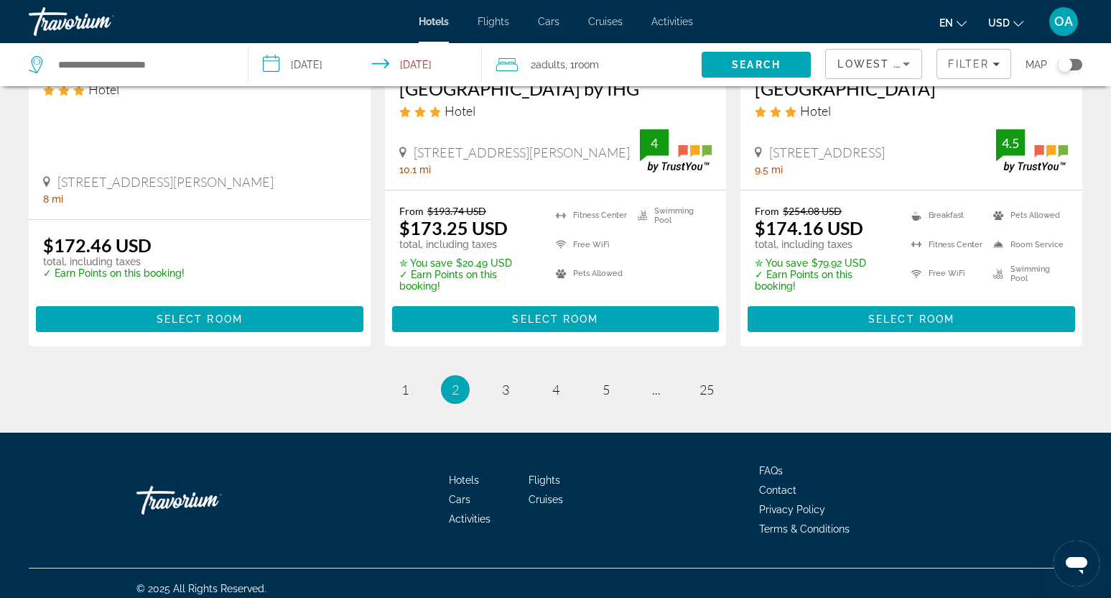
click at [897, 57] on div "Lowest Price" at bounding box center [869, 63] width 65 height 17
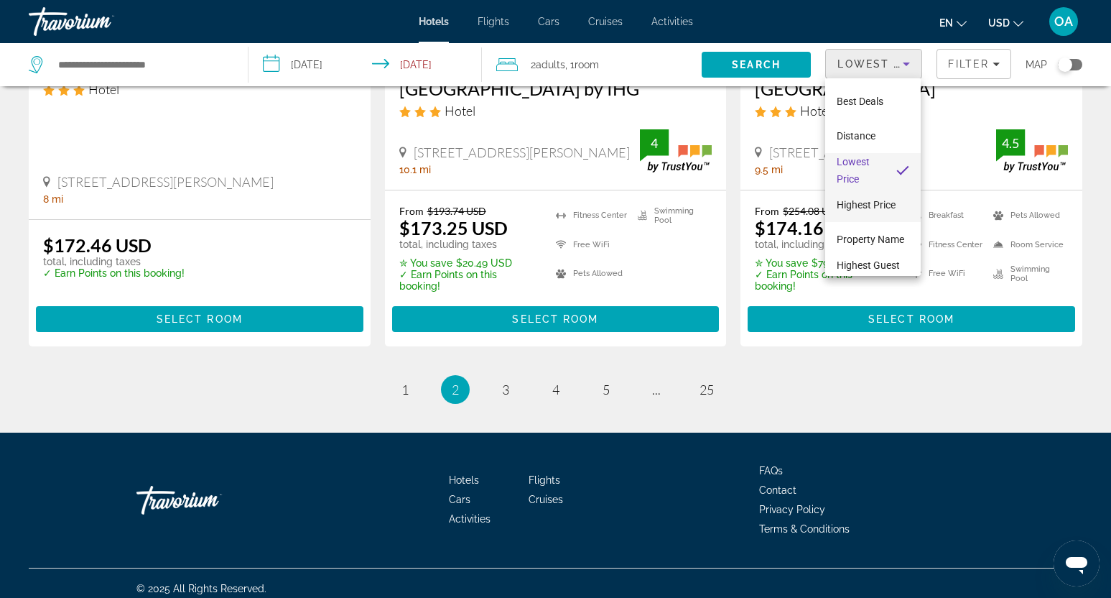
click at [874, 192] on mat-option "Highest Price" at bounding box center [873, 204] width 96 height 34
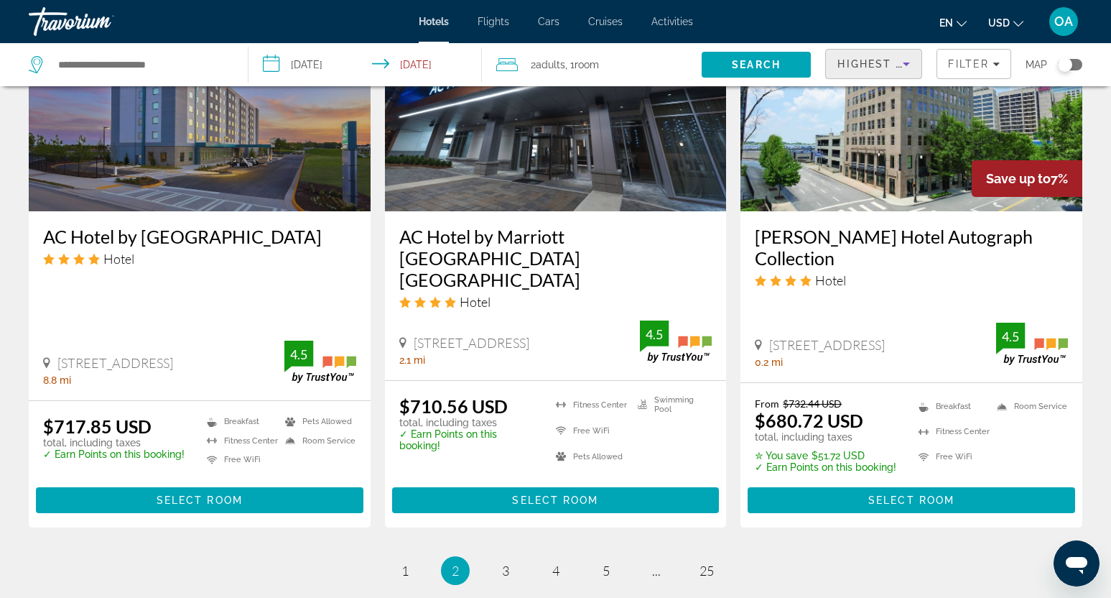
scroll to position [1859, 0]
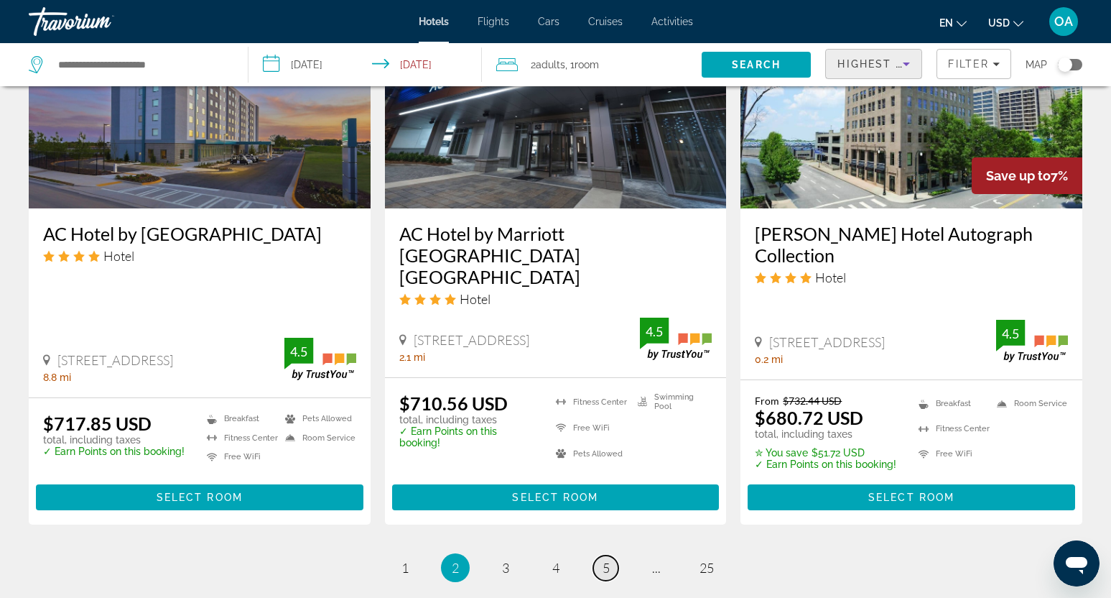
click at [610, 555] on link "page 5" at bounding box center [605, 567] width 25 height 25
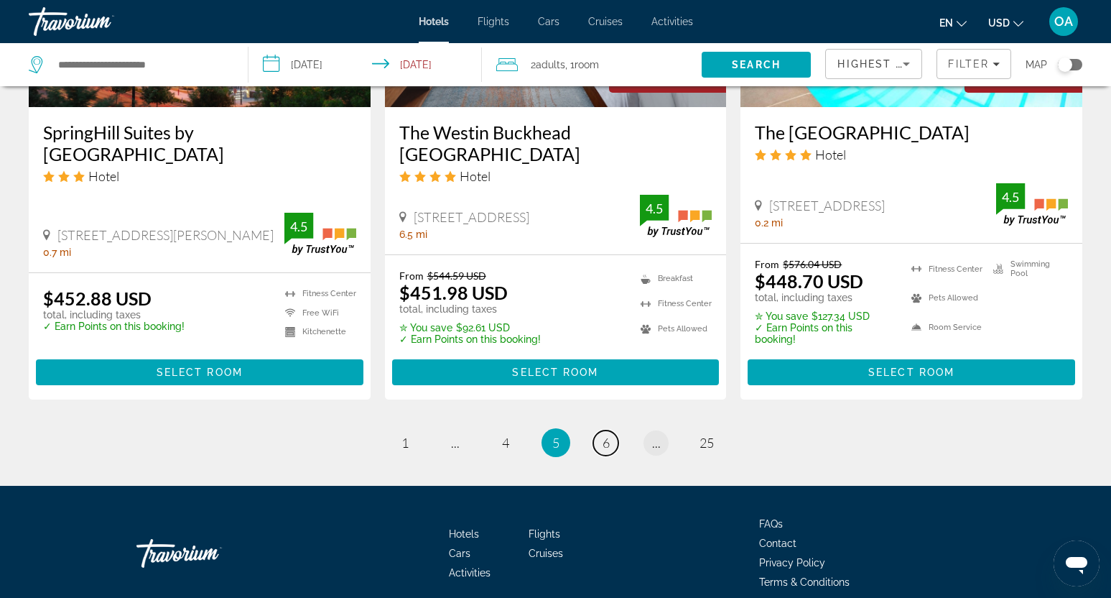
scroll to position [1989, 0]
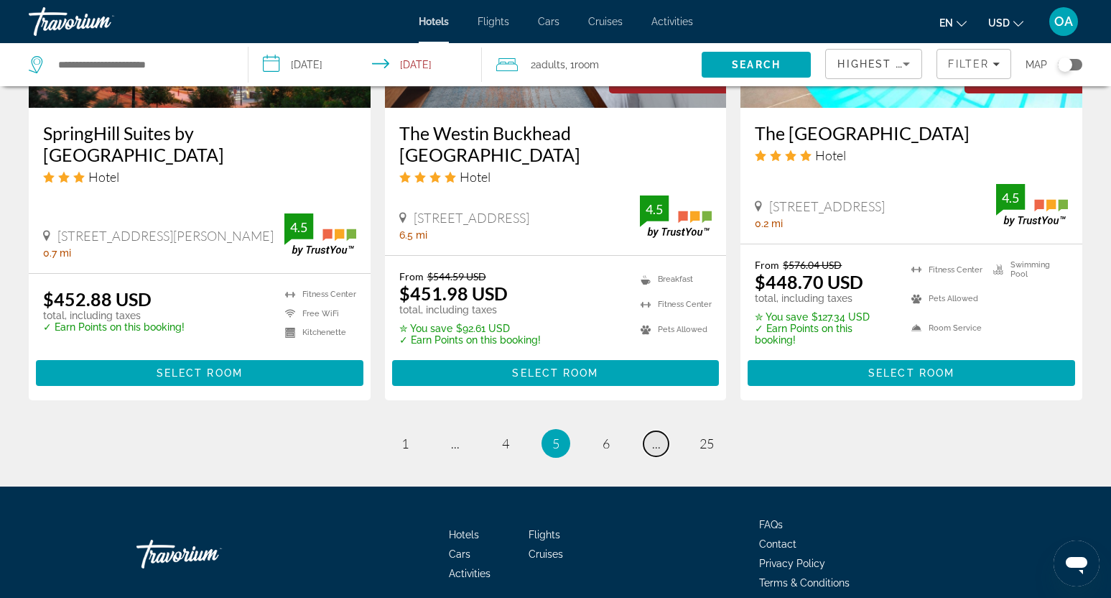
click at [653, 435] on span "..." at bounding box center [656, 443] width 9 height 16
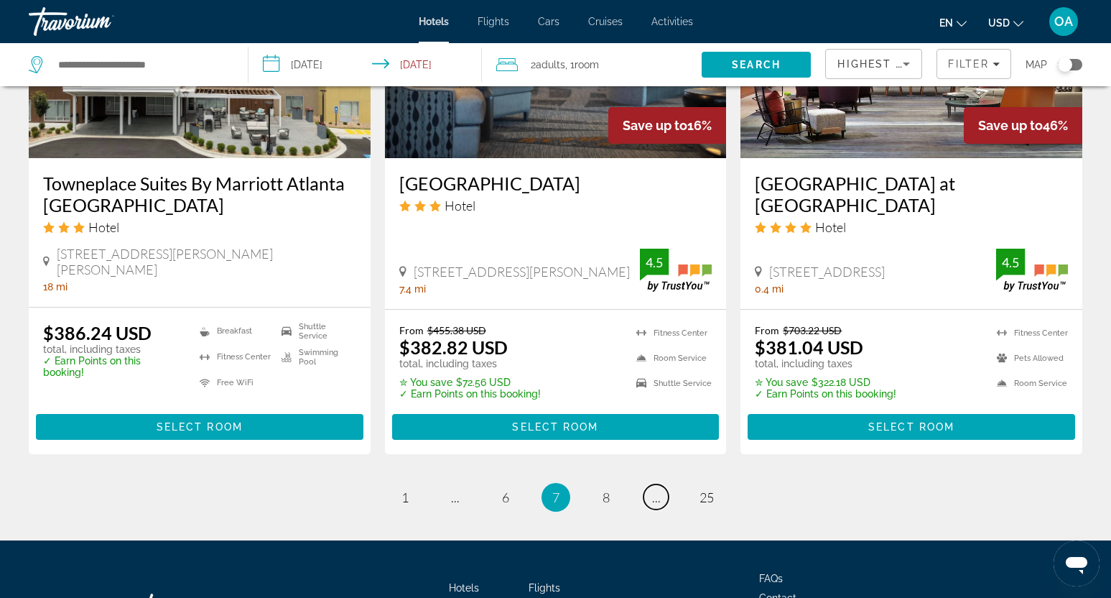
scroll to position [1871, 0]
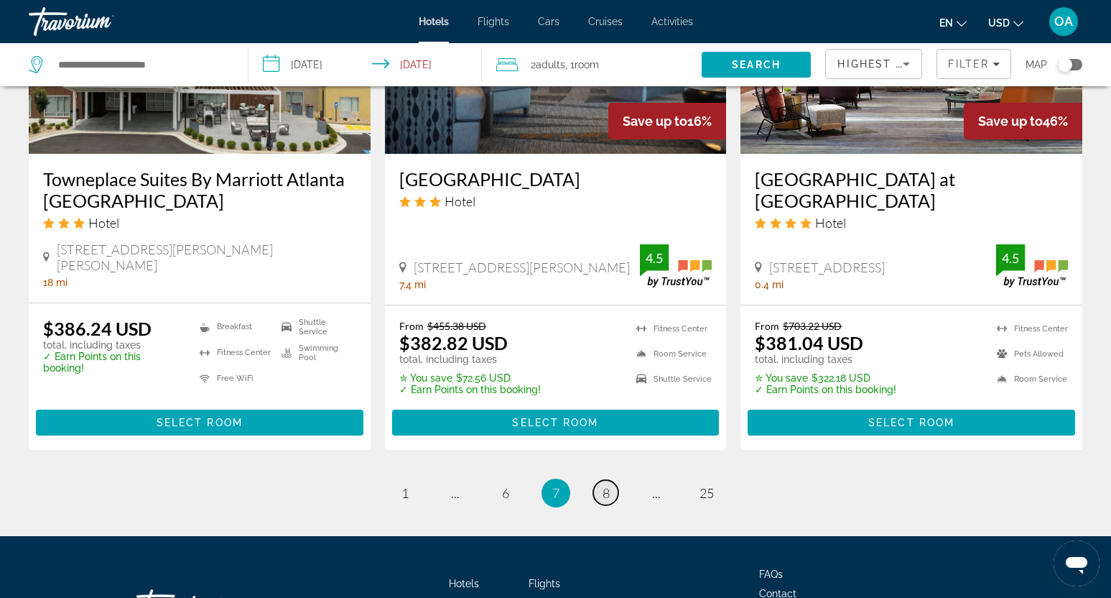
click at [601, 480] on link "page 8" at bounding box center [605, 492] width 25 height 25
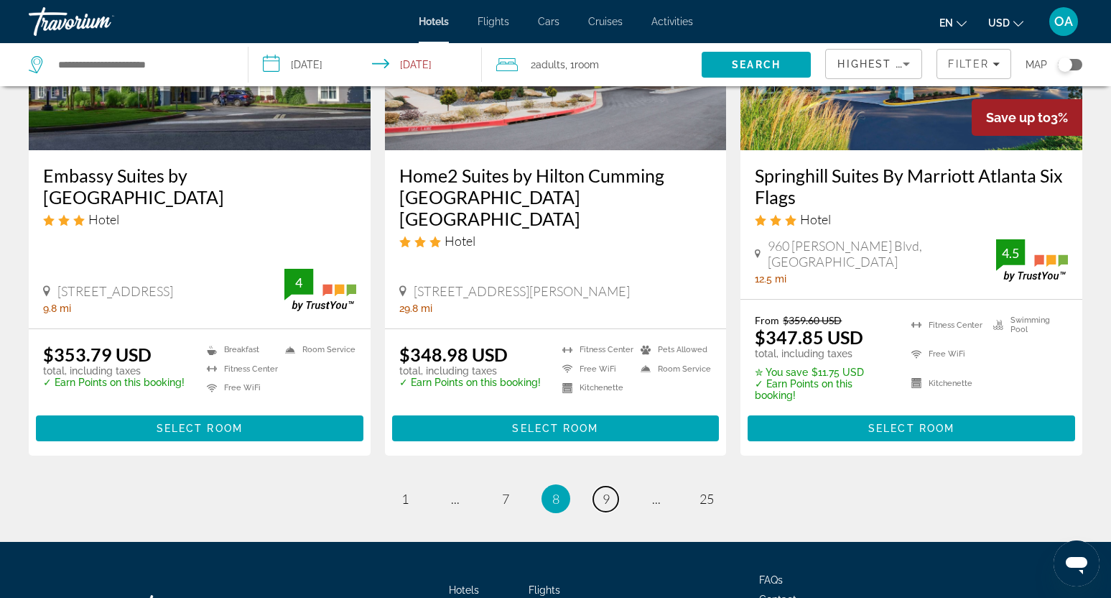
scroll to position [1952, 0]
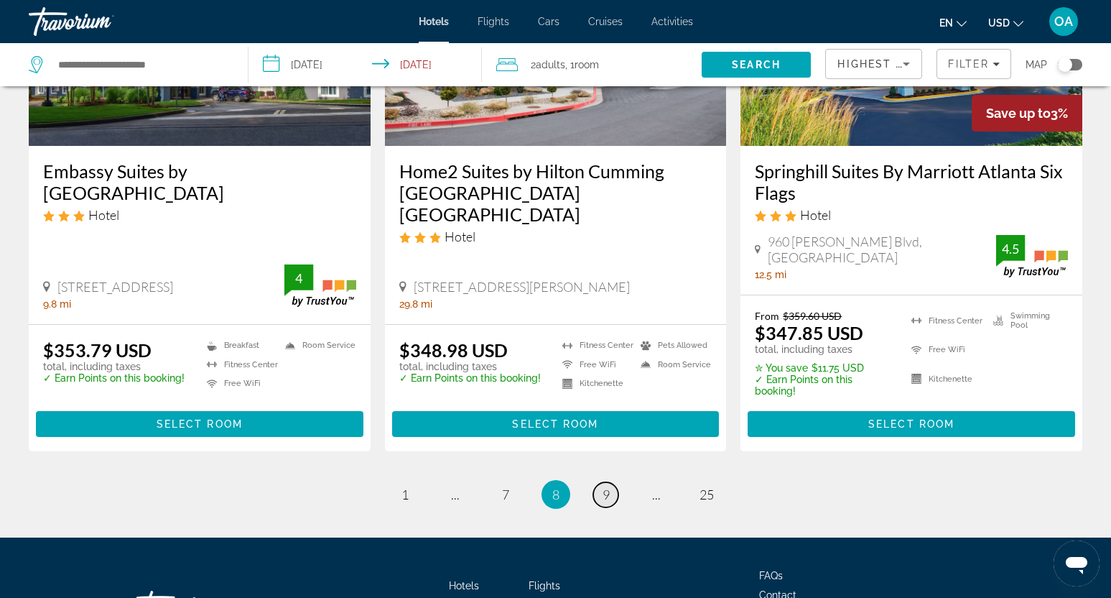
click at [603, 486] on span "9" at bounding box center [606, 494] width 7 height 16
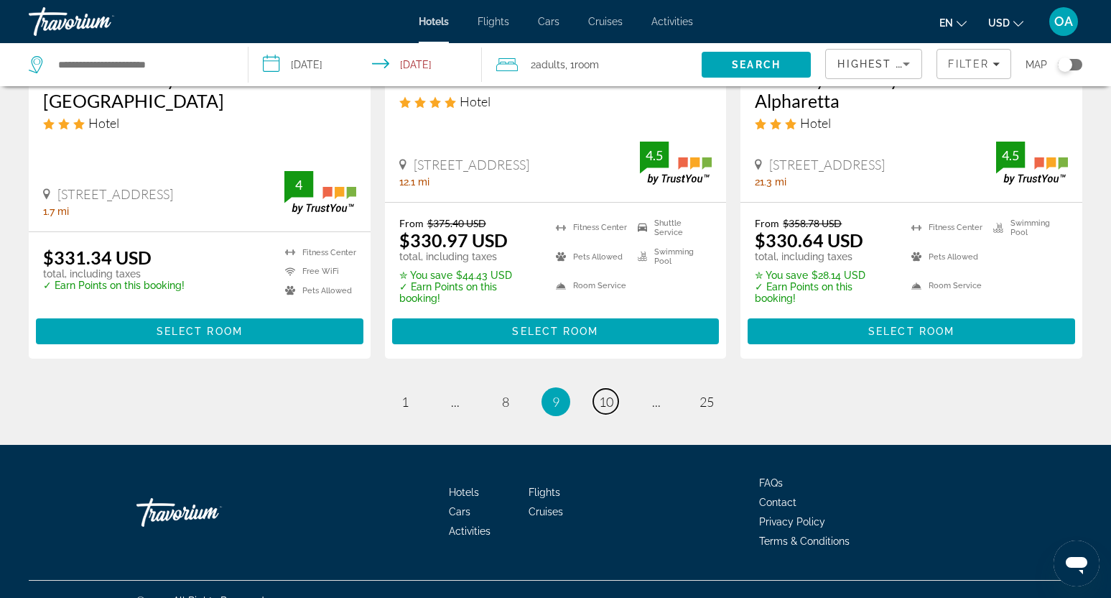
scroll to position [1980, 0]
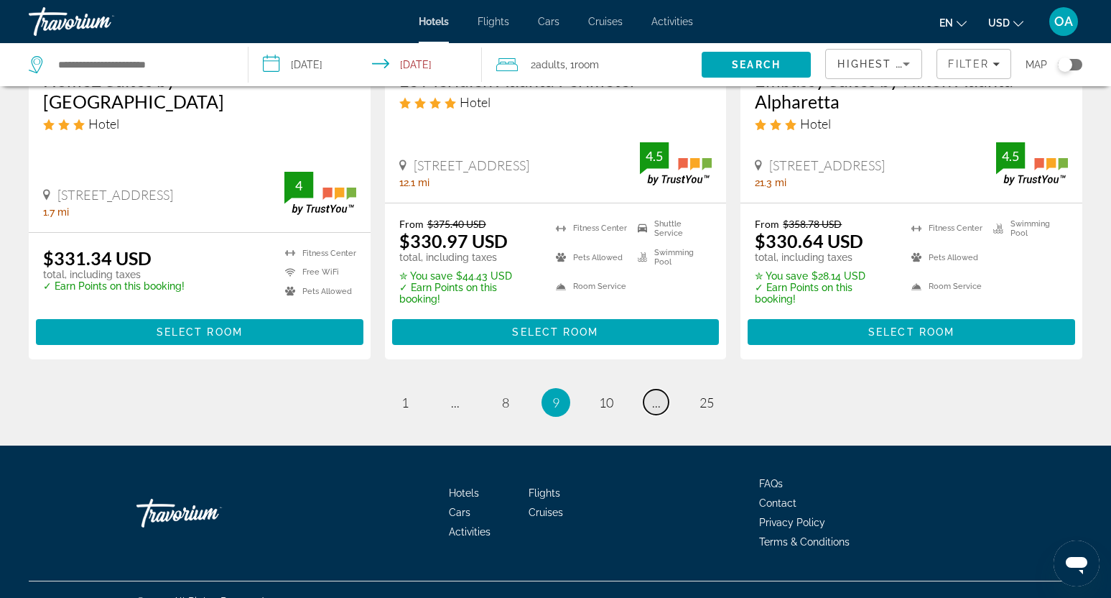
click at [653, 394] on span "..." at bounding box center [656, 402] width 9 height 16
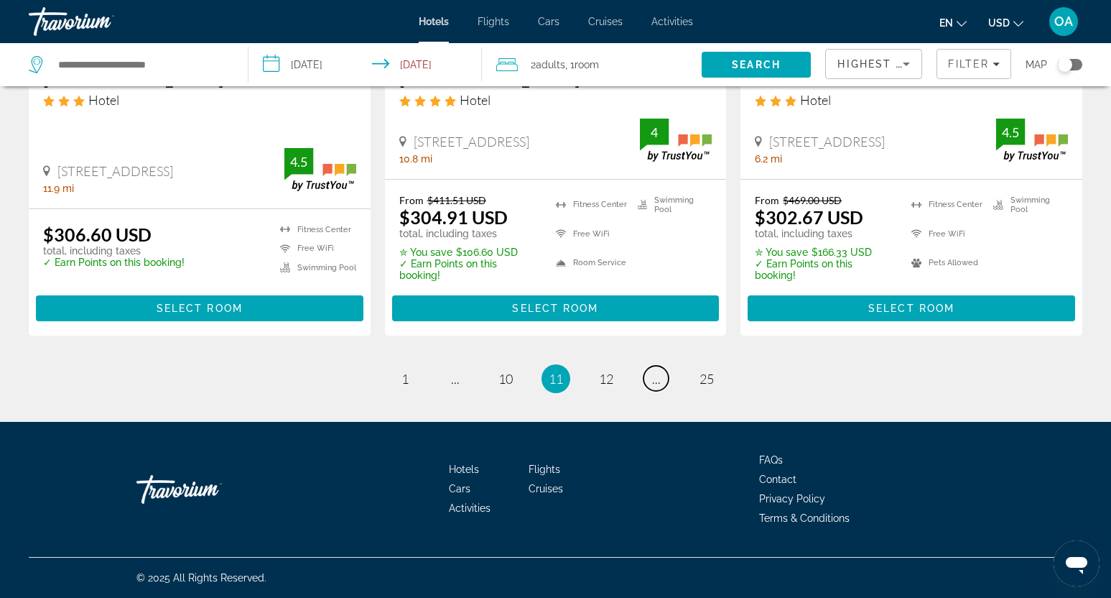
scroll to position [1991, 0]
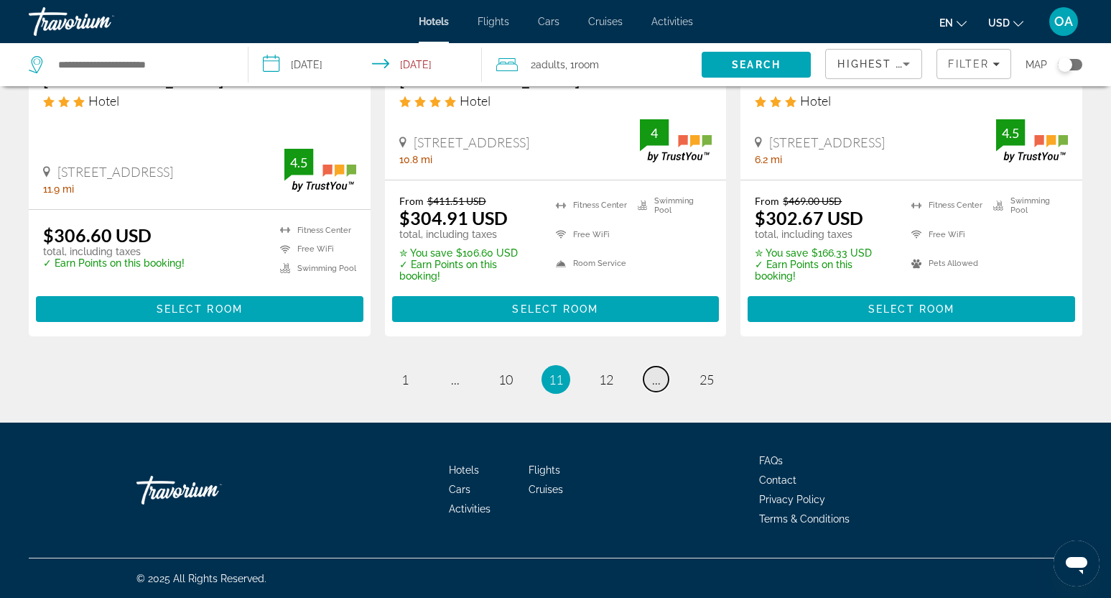
click at [659, 383] on span "..." at bounding box center [656, 379] width 9 height 16
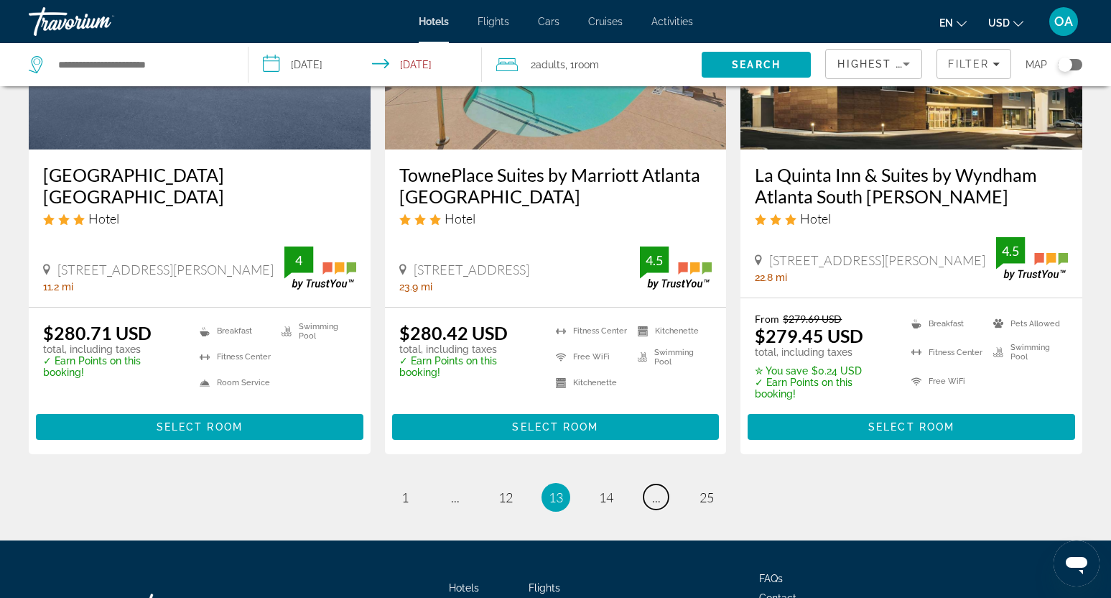
scroll to position [1927, 0]
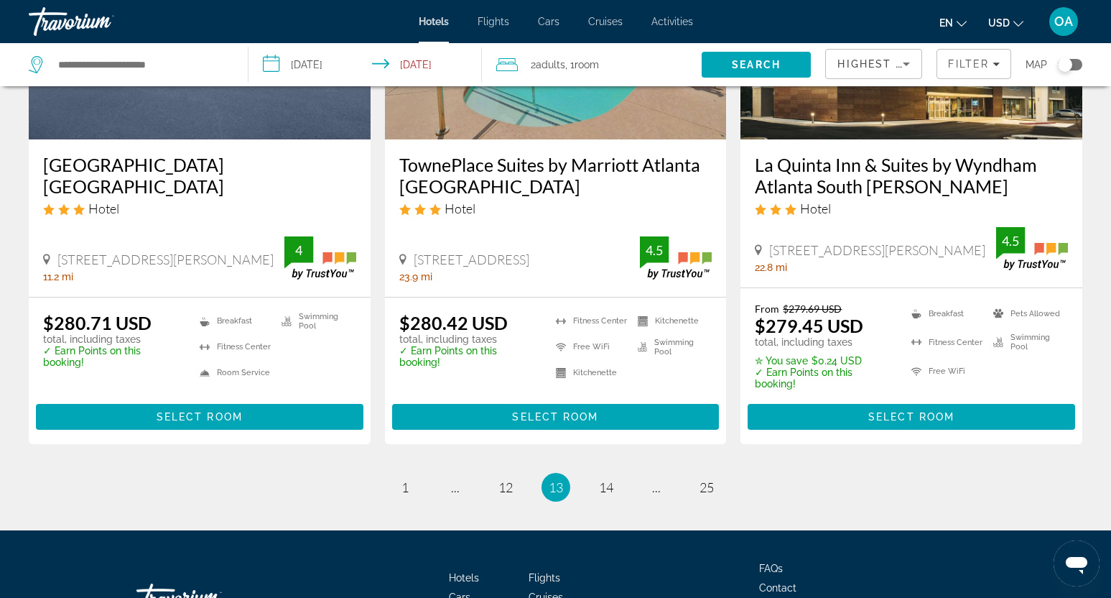
click at [908, 66] on icon "Sort by" at bounding box center [906, 63] width 17 height 17
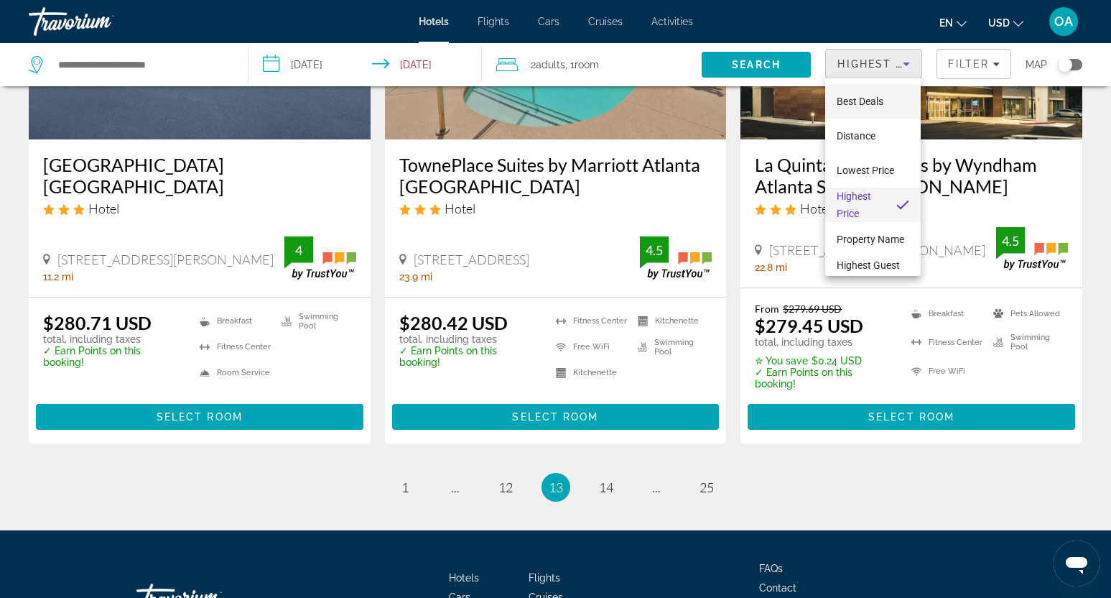
click at [873, 92] on mat-option "Best Deals" at bounding box center [873, 101] width 96 height 34
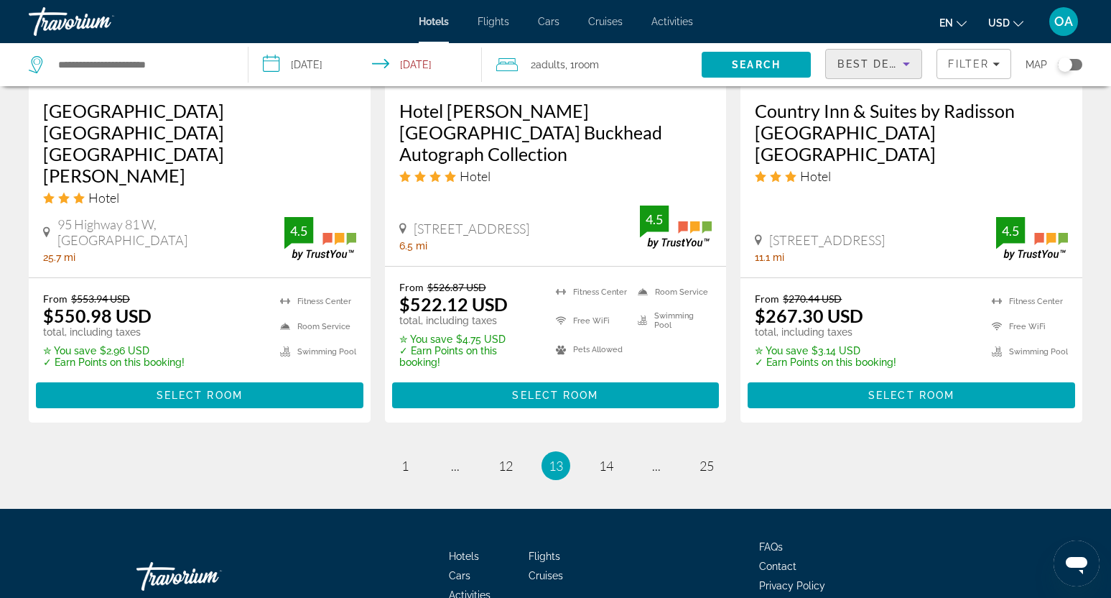
scroll to position [2022, 0]
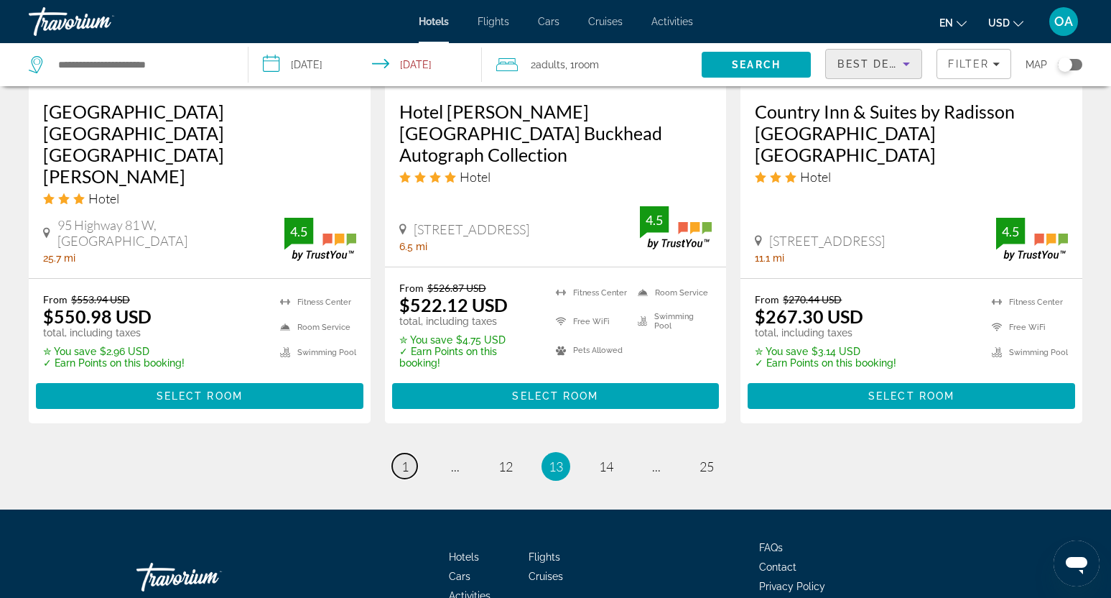
click at [406, 458] on span "1" at bounding box center [404, 466] width 7 height 16
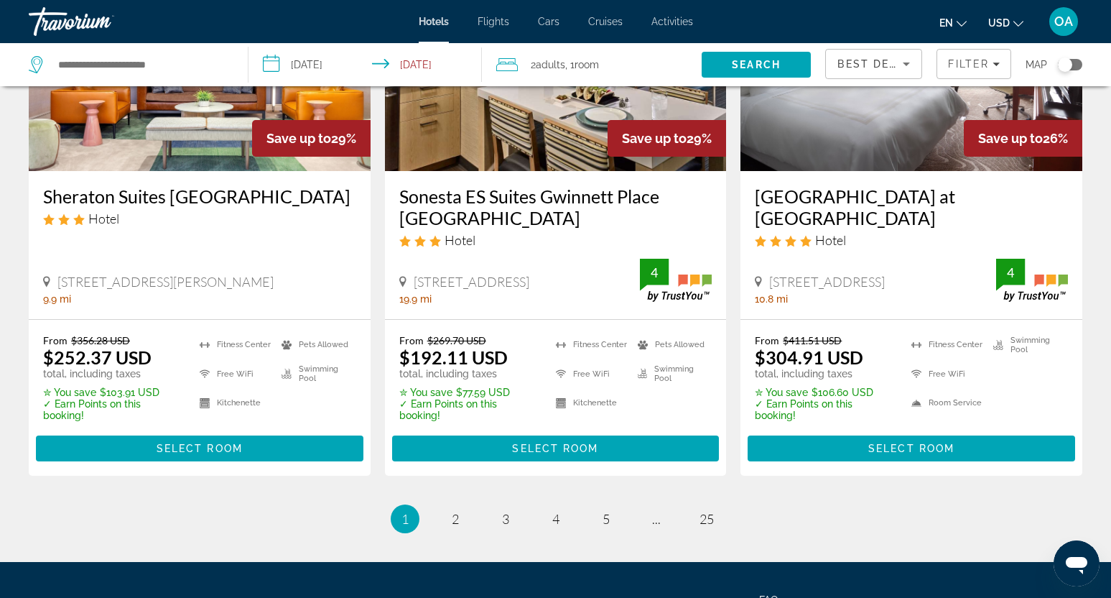
scroll to position [1915, 0]
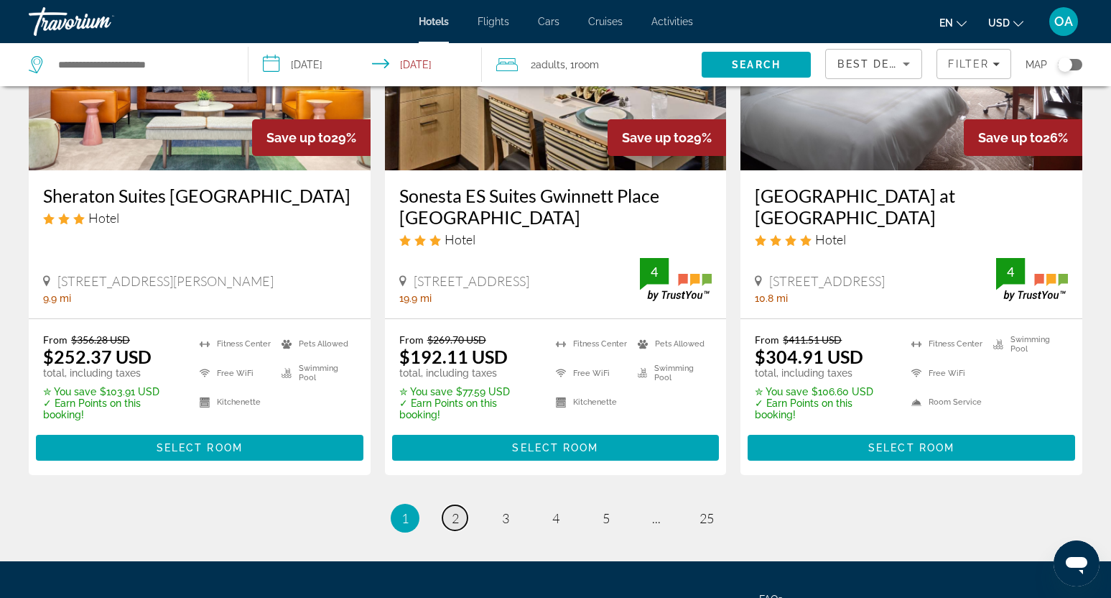
click at [455, 510] on span "2" at bounding box center [455, 518] width 7 height 16
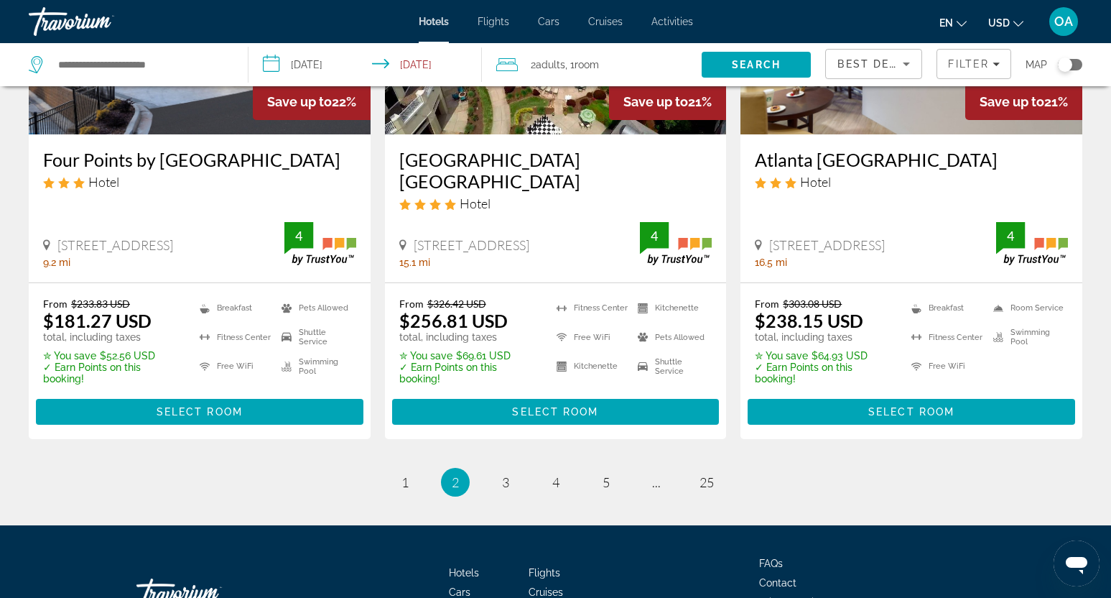
scroll to position [1923, 0]
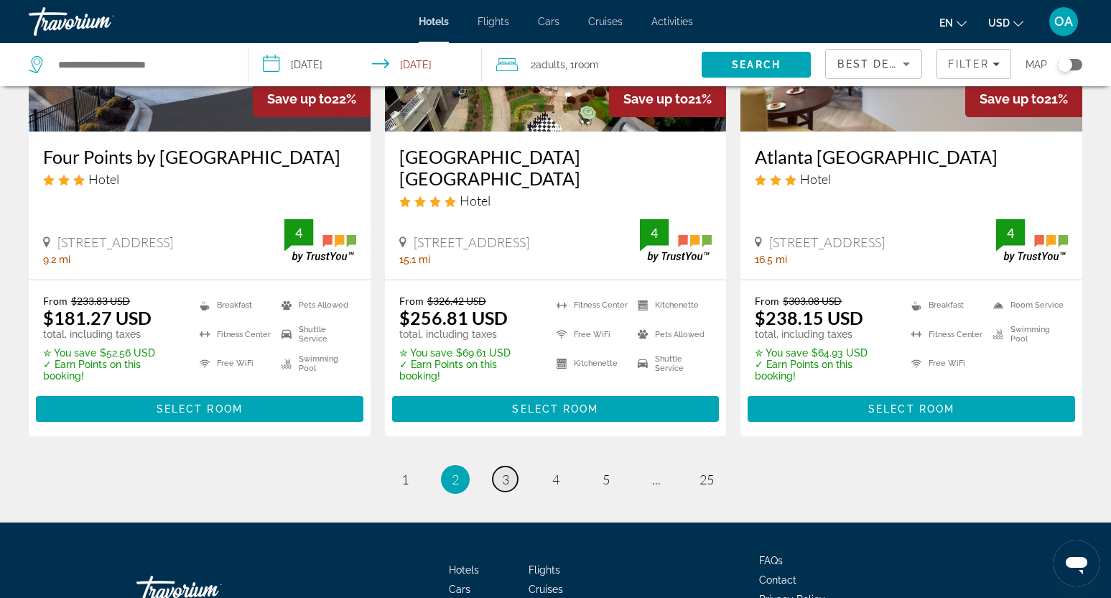
click at [496, 473] on link "page 3" at bounding box center [505, 478] width 25 height 25
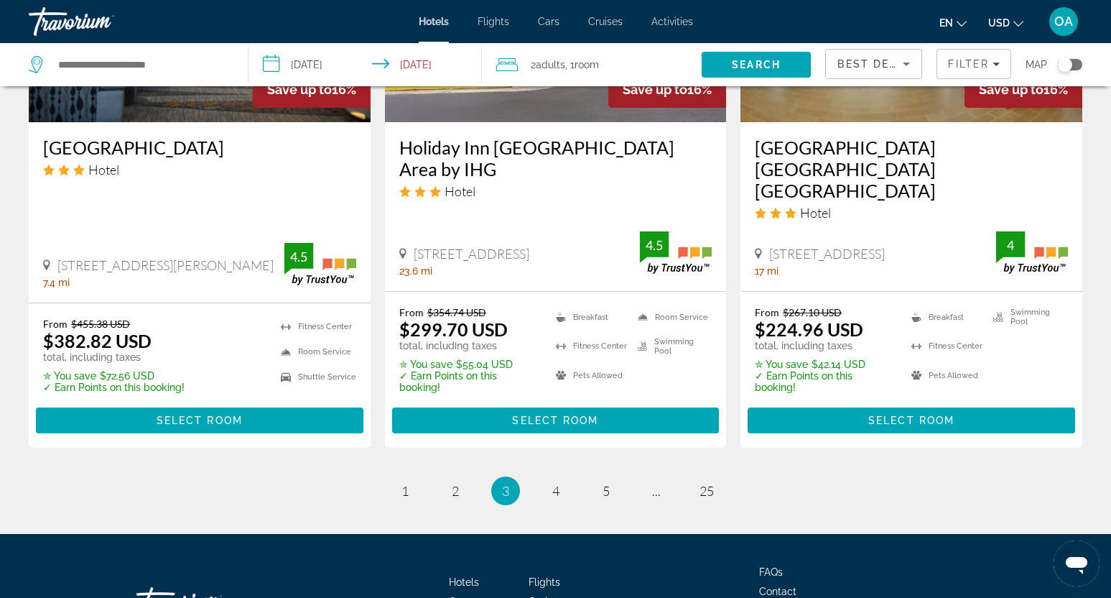
scroll to position [1939, 0]
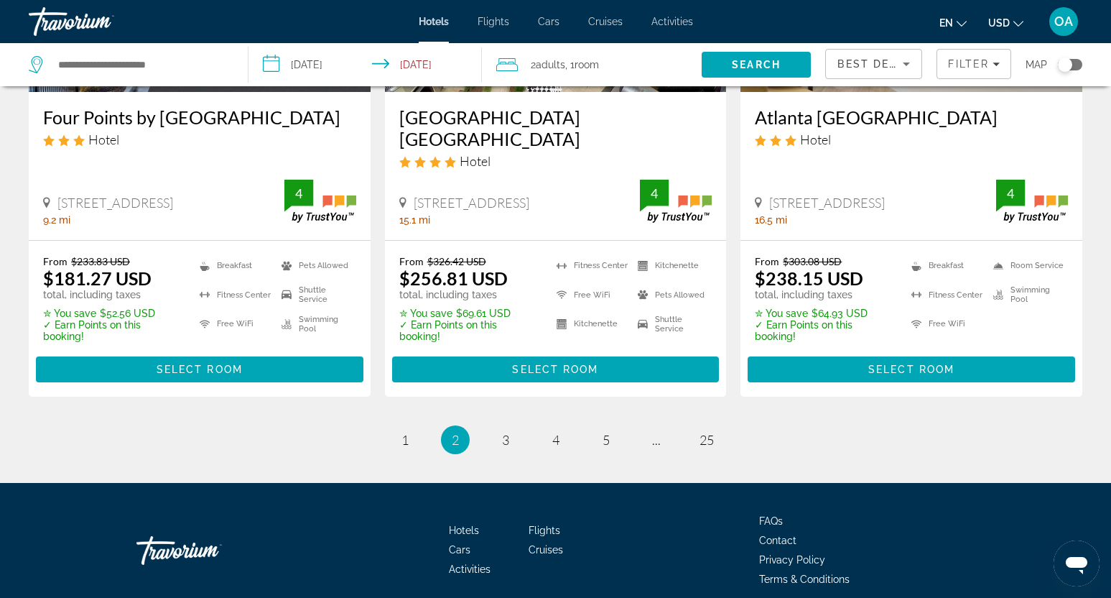
scroll to position [1966, 0]
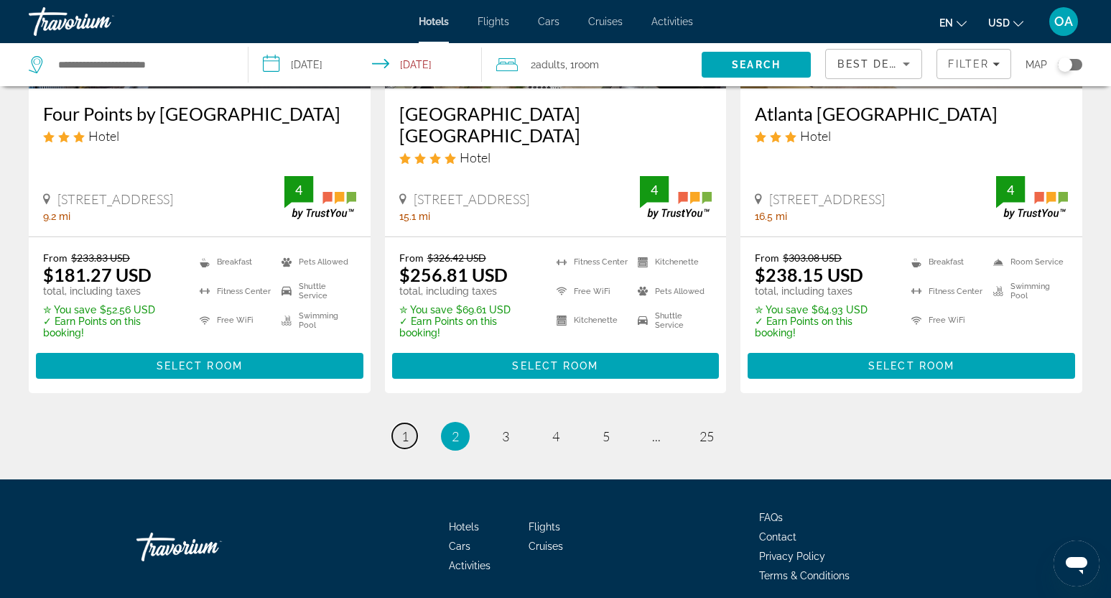
click at [406, 434] on span "1" at bounding box center [404, 436] width 7 height 16
